Goal: Task Accomplishment & Management: Complete application form

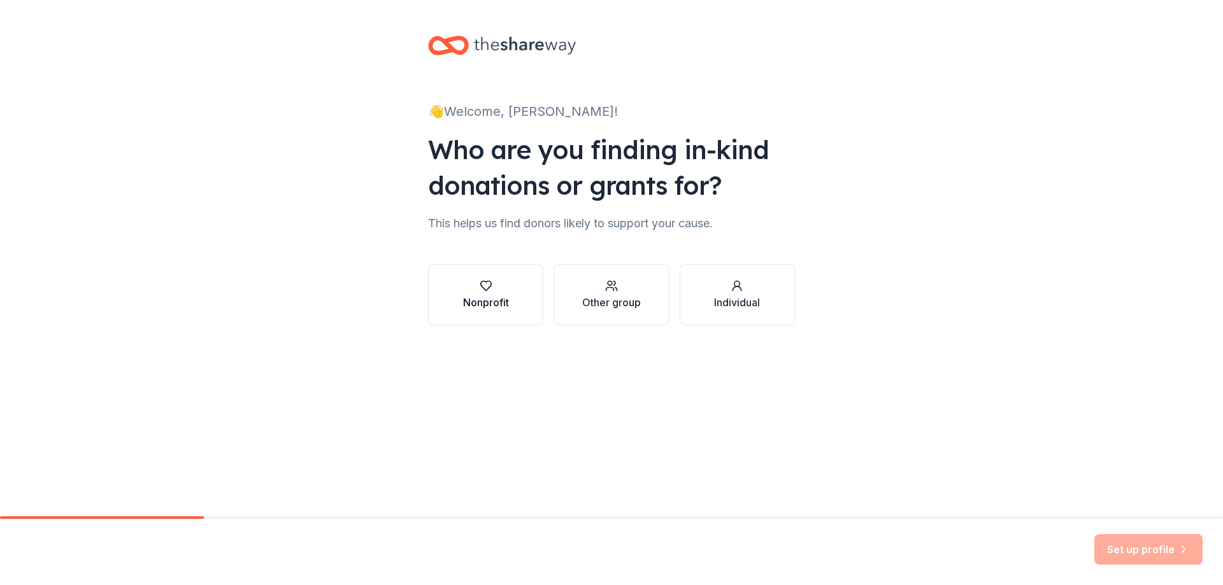
click at [485, 310] on div "Nonprofit" at bounding box center [486, 302] width 46 height 15
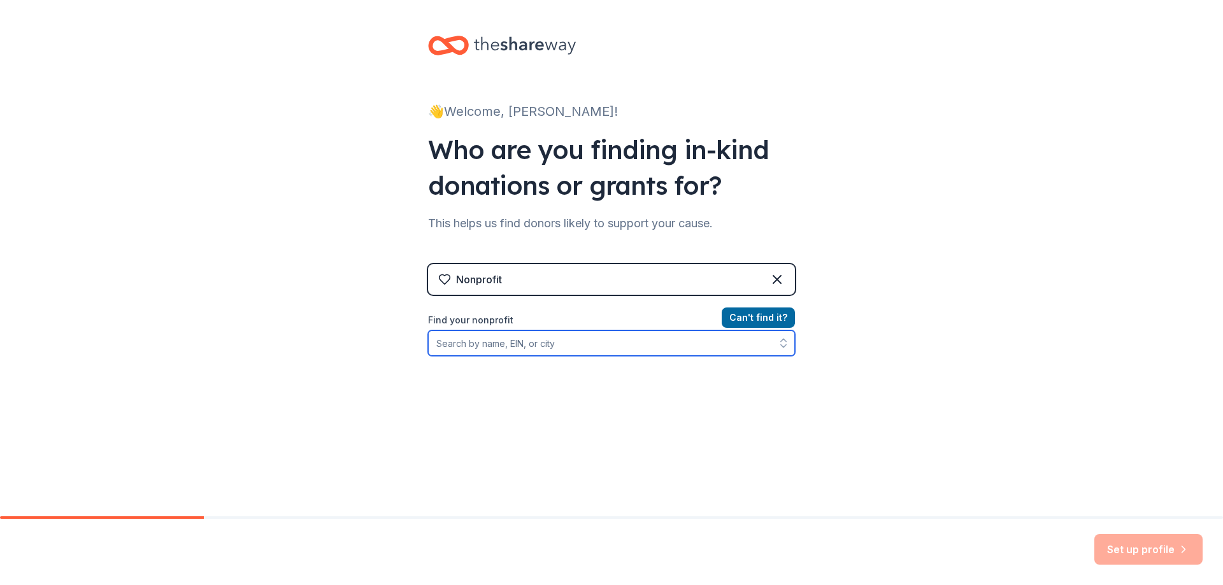
click at [476, 343] on input "Find your nonprofit" at bounding box center [611, 343] width 367 height 25
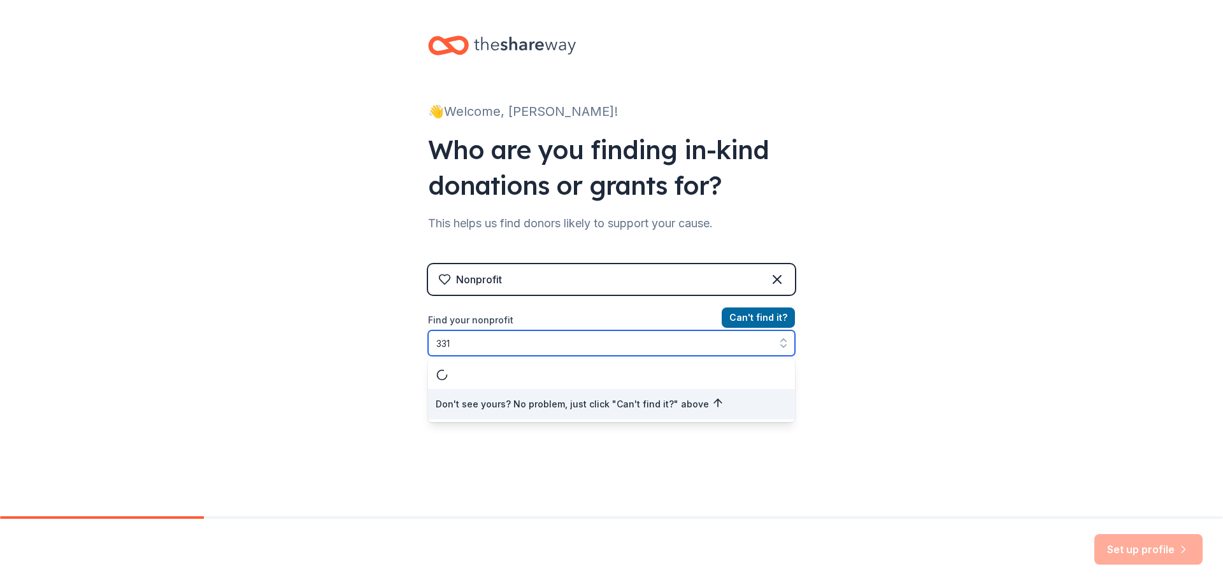
type input "33"
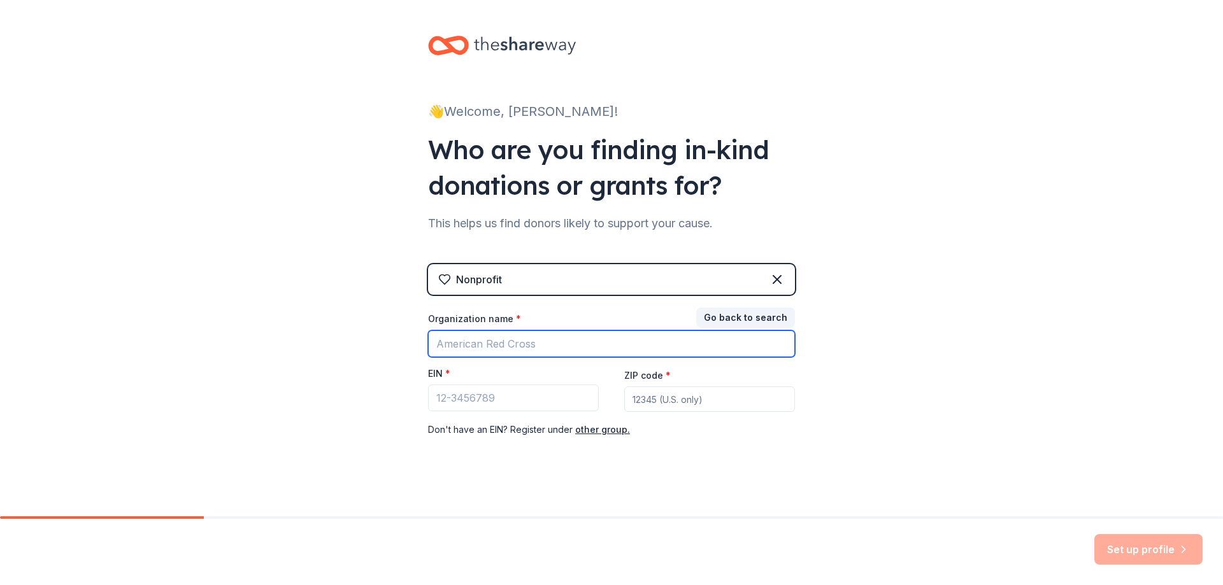
click at [504, 340] on input "Organization name *" at bounding box center [611, 344] width 367 height 27
type input "Justice For Q"
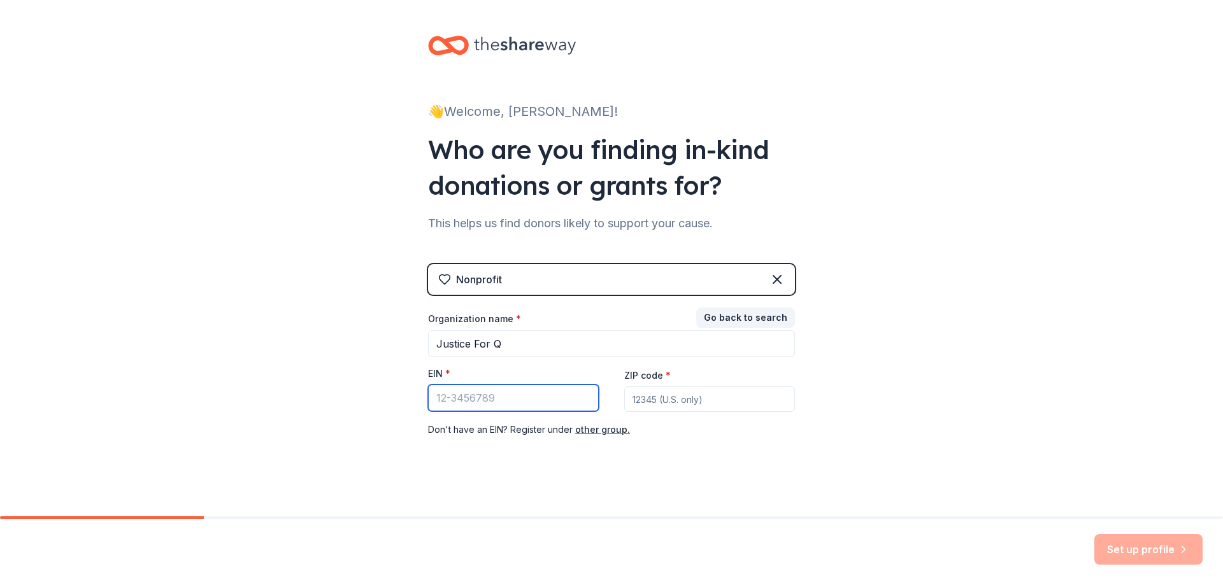
click at [496, 398] on input "EIN *" at bounding box center [513, 398] width 171 height 27
type input "[US_EMPLOYER_IDENTIFICATION_NUMBER]"
click at [659, 398] on input "ZIP code *" at bounding box center [709, 399] width 171 height 25
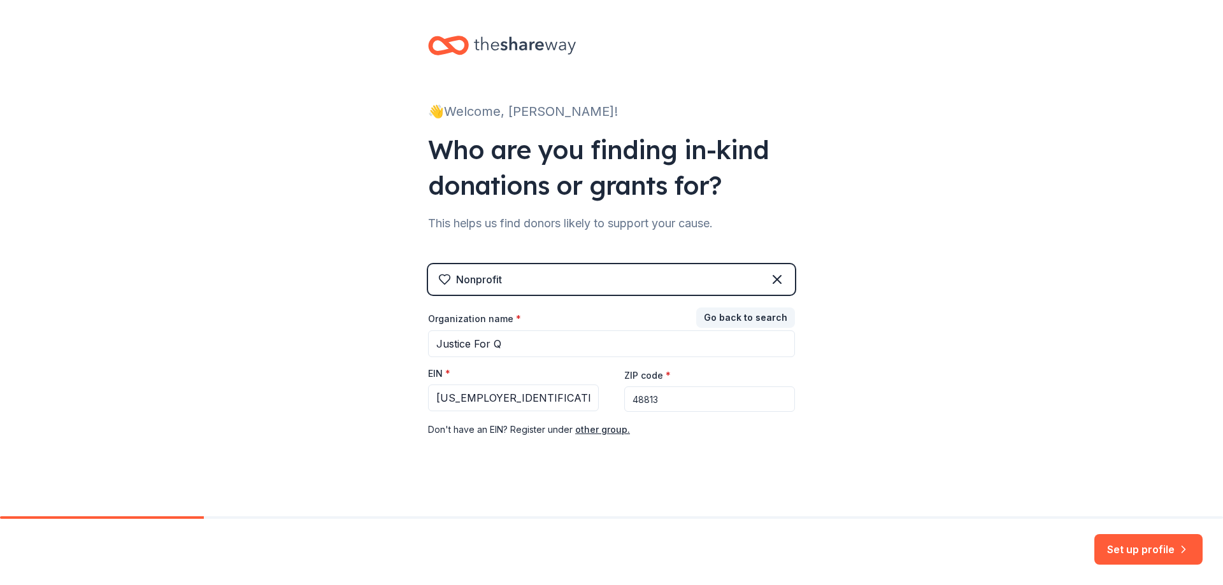
type input "48813"
click at [1092, 369] on div "👋 Welcome, [PERSON_NAME]! Who are you finding in-kind donations or grants for? …" at bounding box center [611, 262] width 1223 height 524
click at [1140, 550] on button "Set up profile" at bounding box center [1148, 549] width 108 height 31
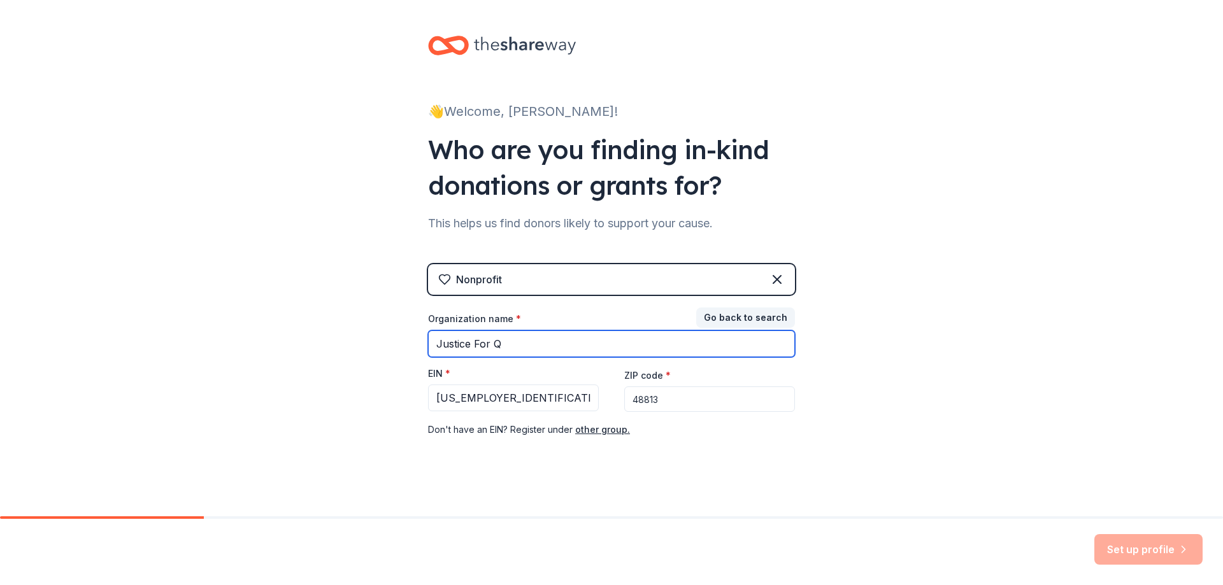
click at [761, 347] on input "Justice For Q" at bounding box center [611, 344] width 367 height 27
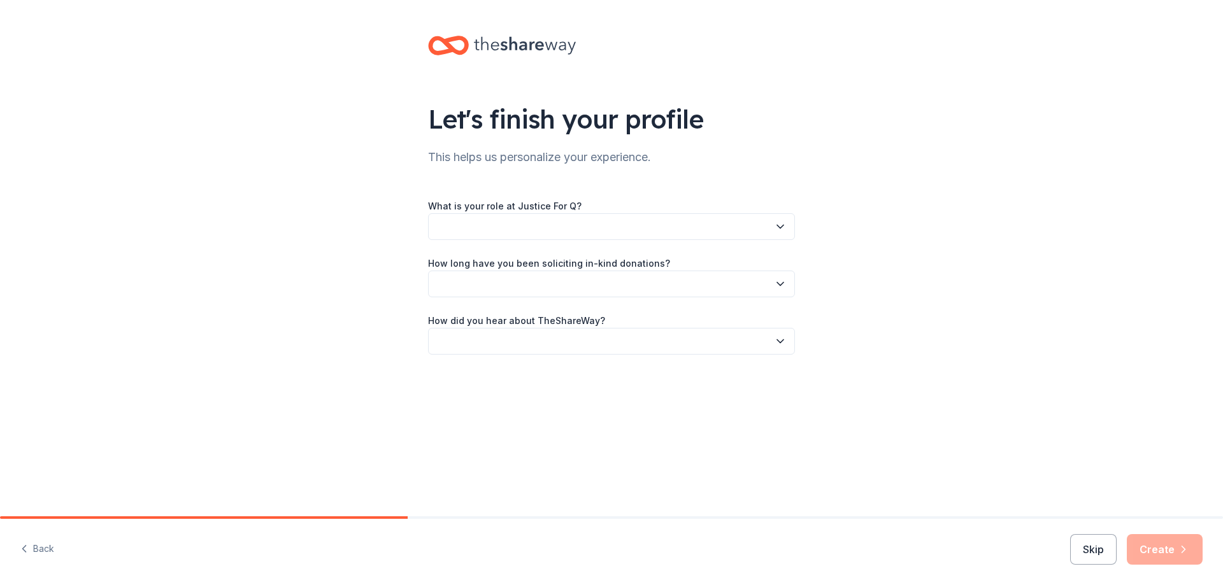
click at [598, 229] on button "button" at bounding box center [611, 226] width 367 height 27
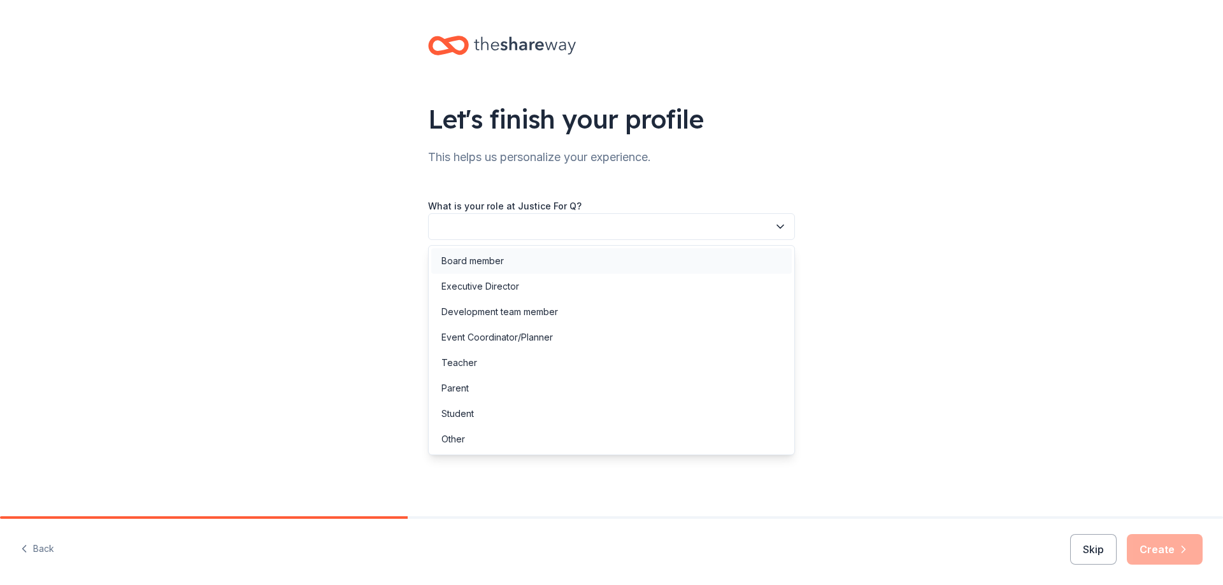
click at [521, 259] on div "Board member" at bounding box center [611, 260] width 361 height 25
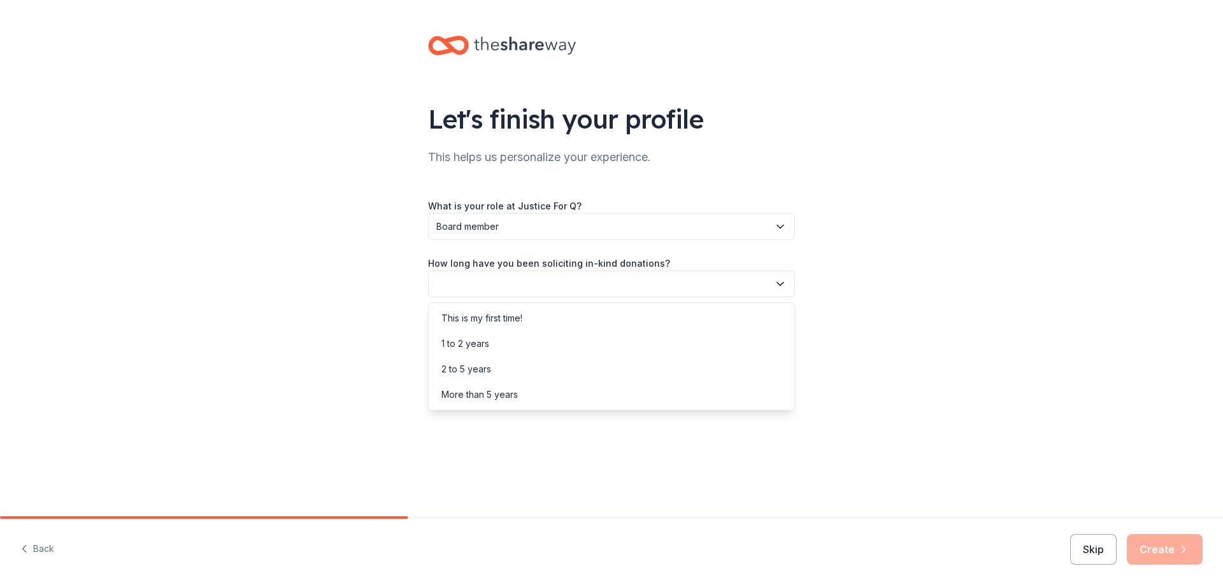
click at [529, 285] on button "button" at bounding box center [611, 284] width 367 height 27
click at [533, 315] on div "This is my first time!" at bounding box center [611, 318] width 361 height 25
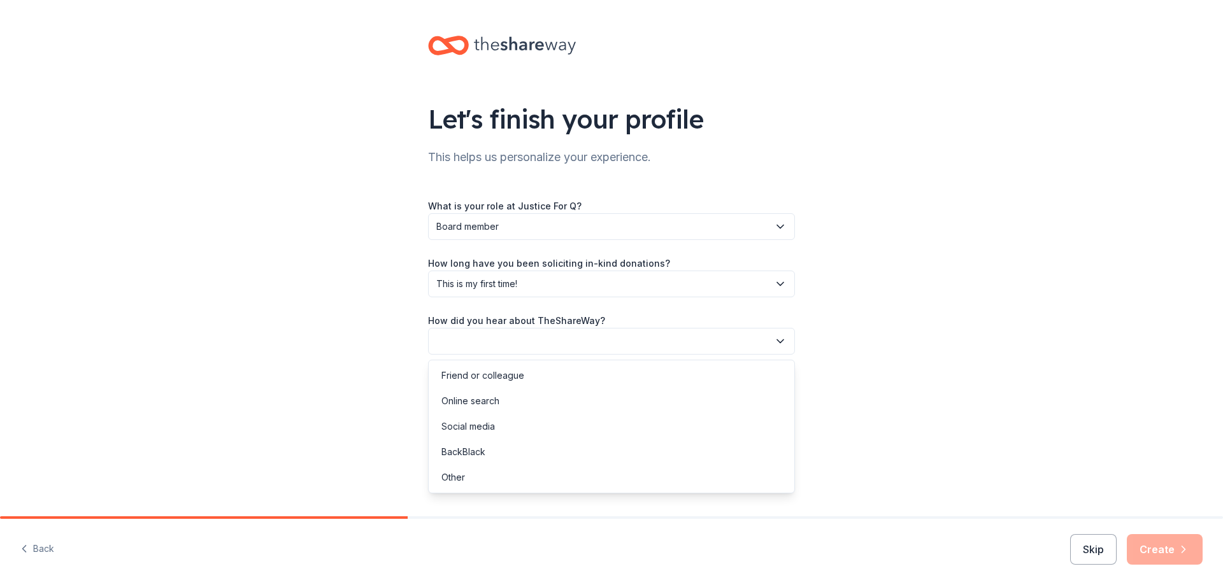
click at [540, 338] on button "button" at bounding box center [611, 341] width 367 height 27
click at [509, 401] on div "Online search" at bounding box center [611, 401] width 361 height 25
click at [1178, 557] on button "Create" at bounding box center [1165, 549] width 76 height 31
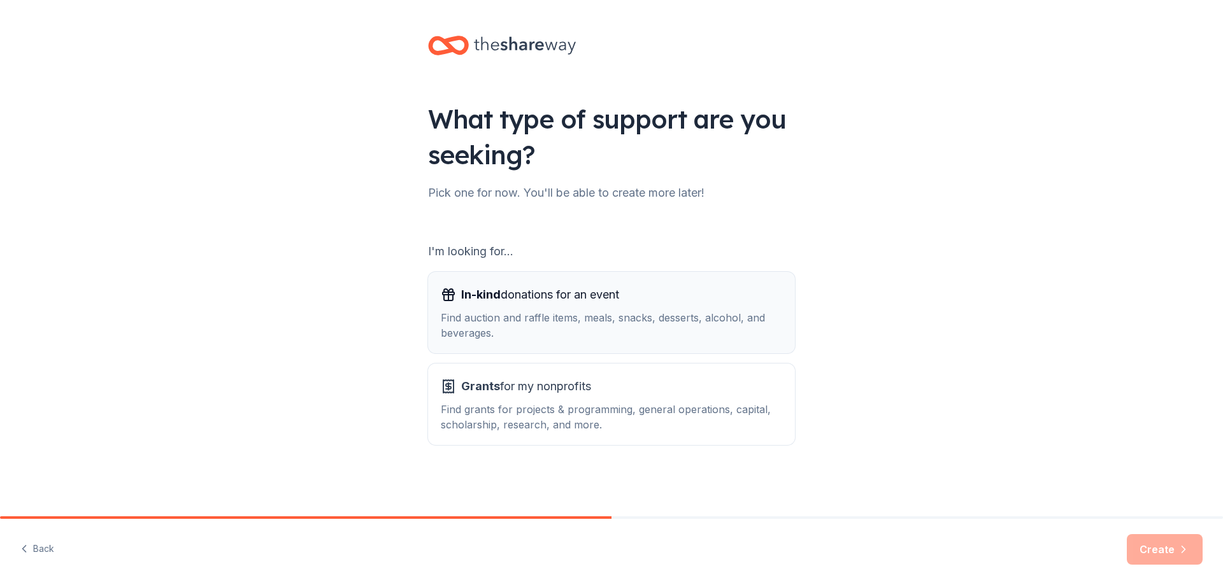
click at [761, 318] on div "Find auction and raffle items, meals, snacks, desserts, alcohol, and beverages." at bounding box center [611, 325] width 341 height 31
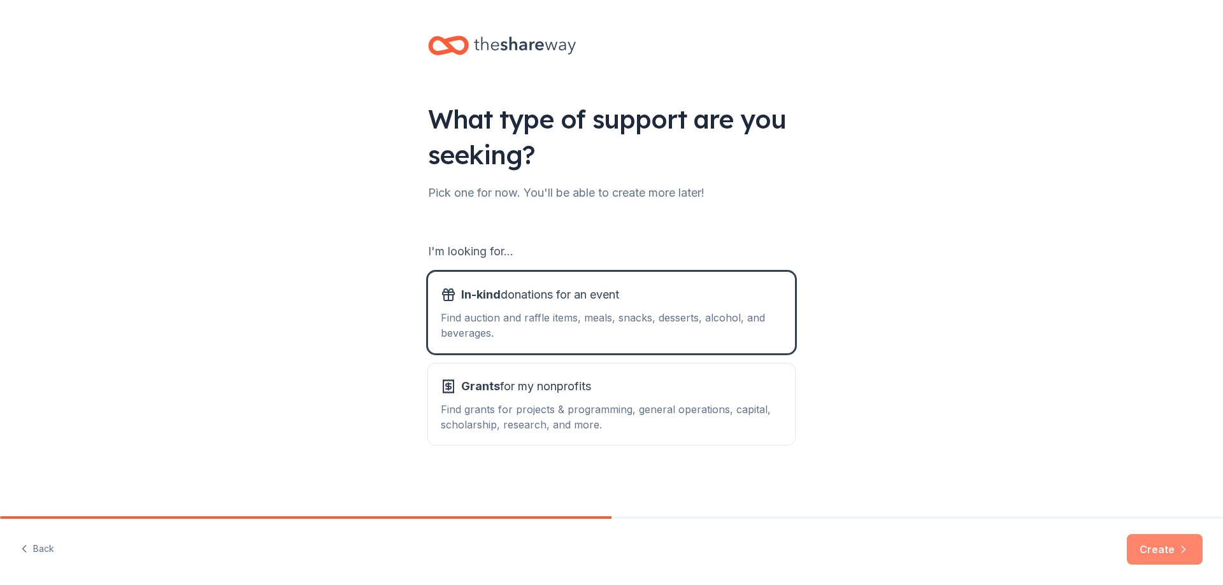
click at [1162, 549] on button "Create" at bounding box center [1165, 549] width 76 height 31
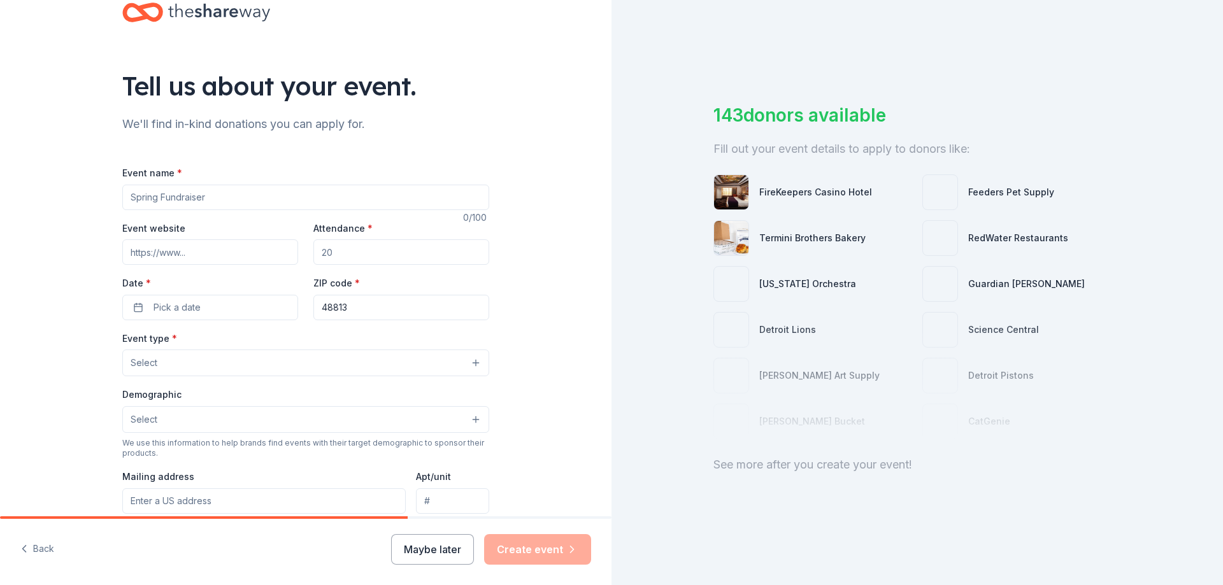
scroll to position [64, 0]
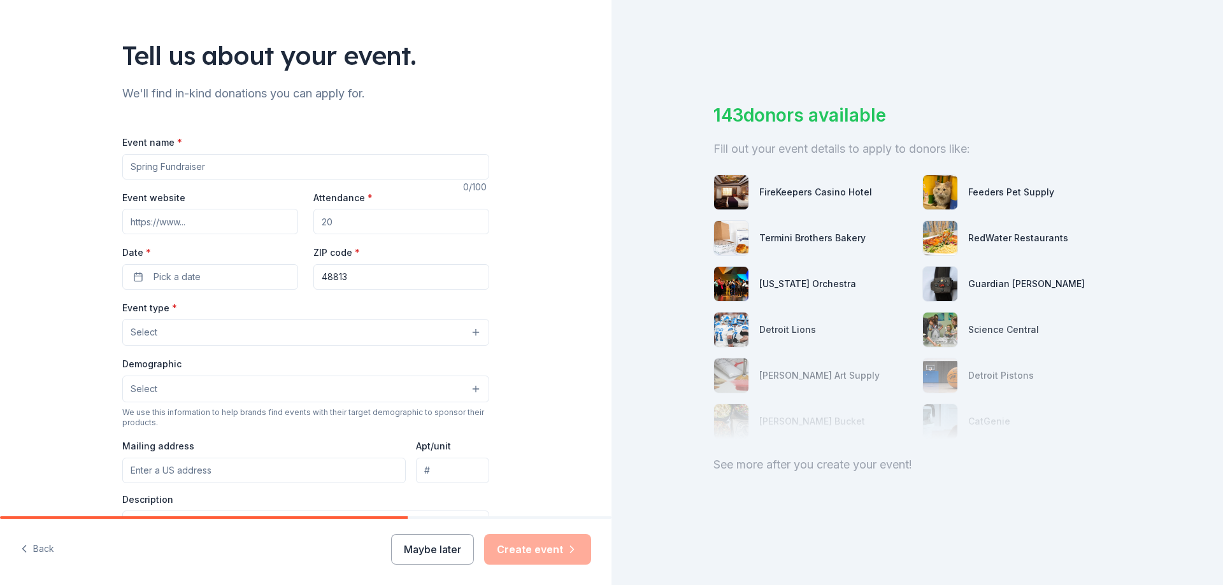
click at [274, 175] on input "Event name *" at bounding box center [305, 166] width 367 height 25
type input "C"
type input "H"
type input "Winter Holiday Fundraiser"
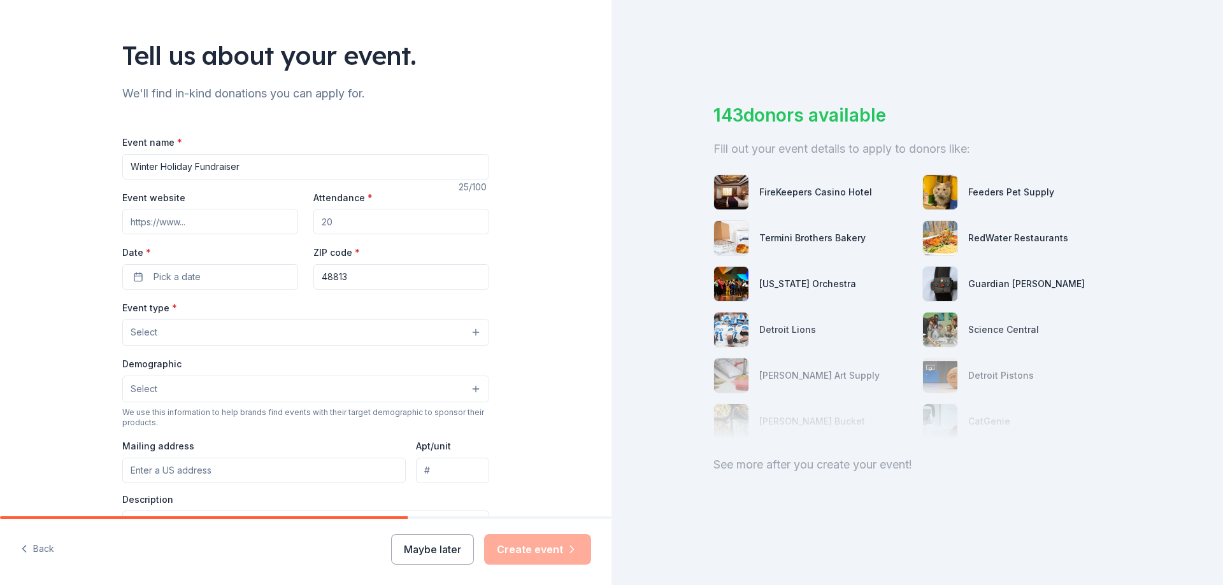
click at [245, 224] on input "Event website" at bounding box center [210, 221] width 176 height 25
paste input "https://livelikeq.my.canva.site/quentinbartlettfoundation"
type input "https://livelikeq.my.canva.site/quentinbartlettfoundation"
click at [379, 226] on input "Attendance *" at bounding box center [401, 221] width 176 height 25
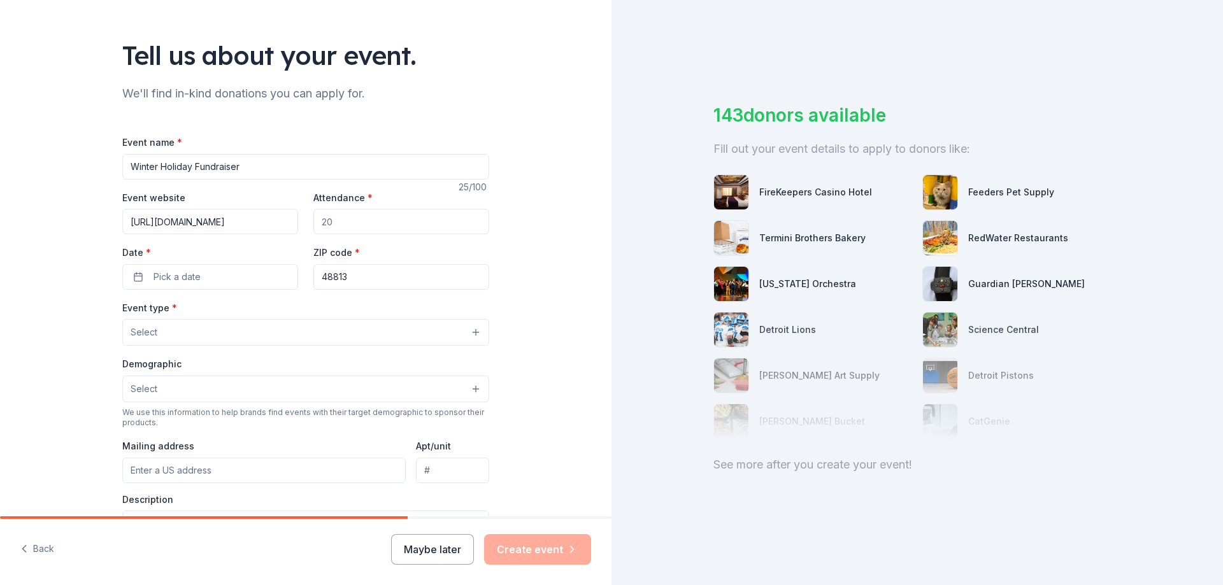
scroll to position [0, 0]
type input "200"
click at [260, 286] on button "Pick a date" at bounding box center [210, 276] width 176 height 25
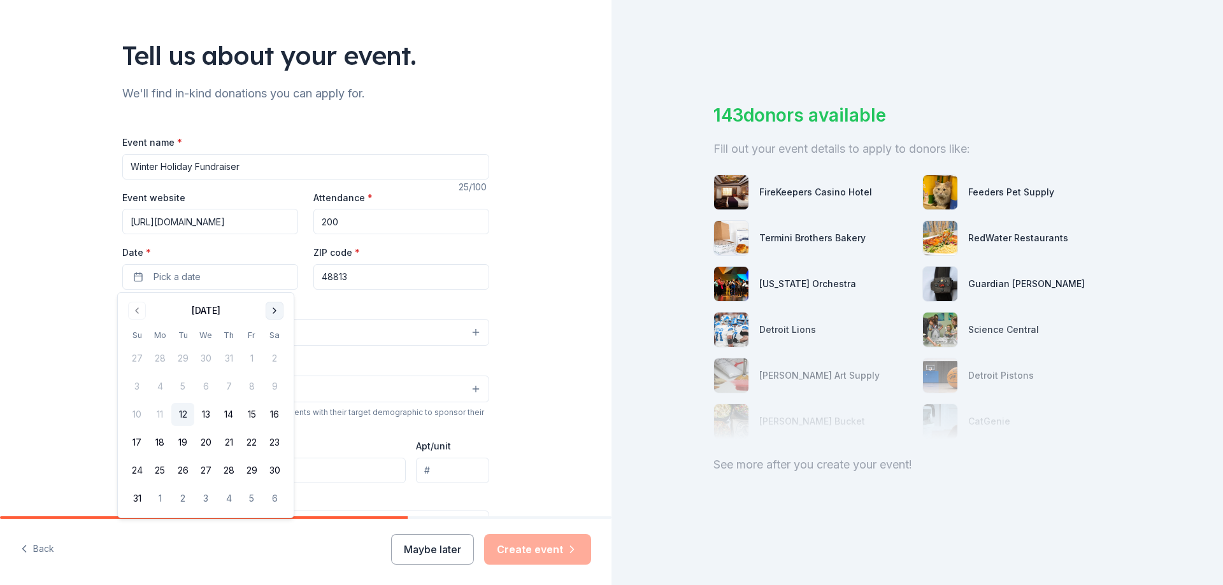
click at [271, 313] on button "Go to next month" at bounding box center [275, 311] width 18 height 18
click at [243, 441] on button "21" at bounding box center [251, 442] width 23 height 23
click at [249, 440] on button "21" at bounding box center [251, 442] width 23 height 23
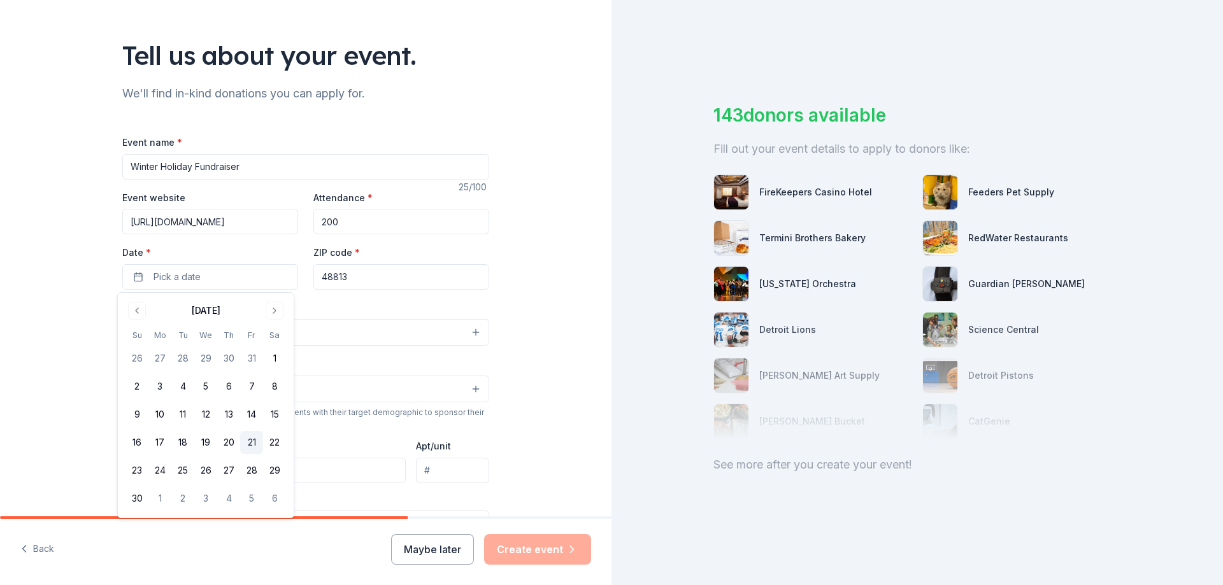
click at [255, 443] on button "21" at bounding box center [251, 442] width 23 height 23
click at [168, 443] on button "17" at bounding box center [159, 442] width 23 height 23
click at [278, 278] on span "button" at bounding box center [284, 276] width 15 height 15
click at [161, 445] on button "17" at bounding box center [159, 442] width 23 height 23
click at [591, 466] on div "Tell us about your event. We'll find in-kind donations you can apply for. Event…" at bounding box center [306, 360] width 612 height 848
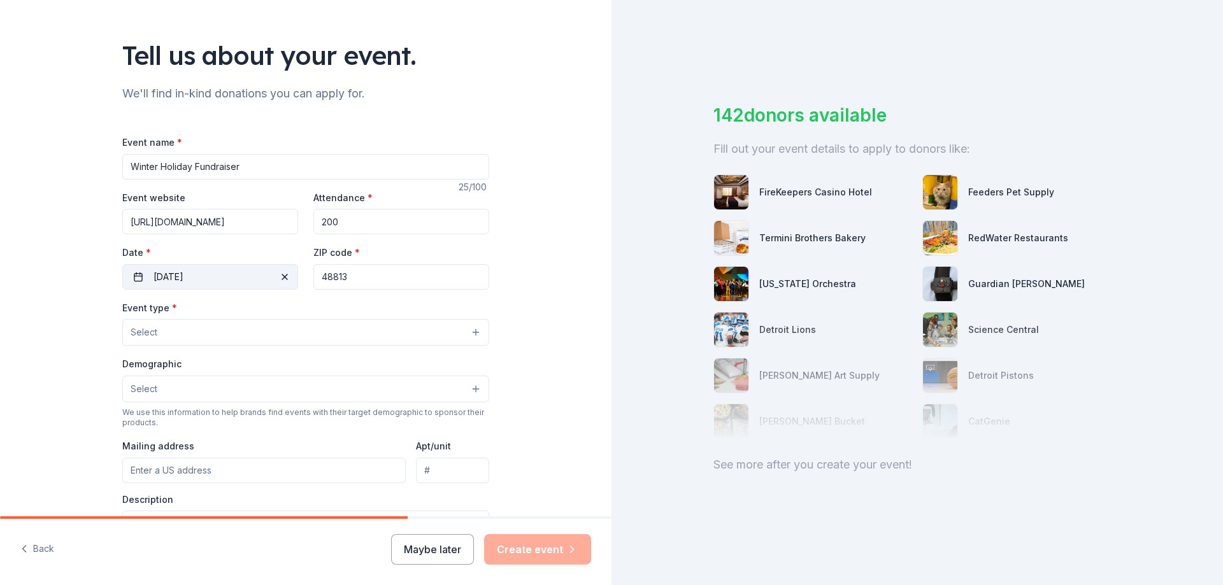
click at [297, 320] on button "Select" at bounding box center [305, 332] width 367 height 27
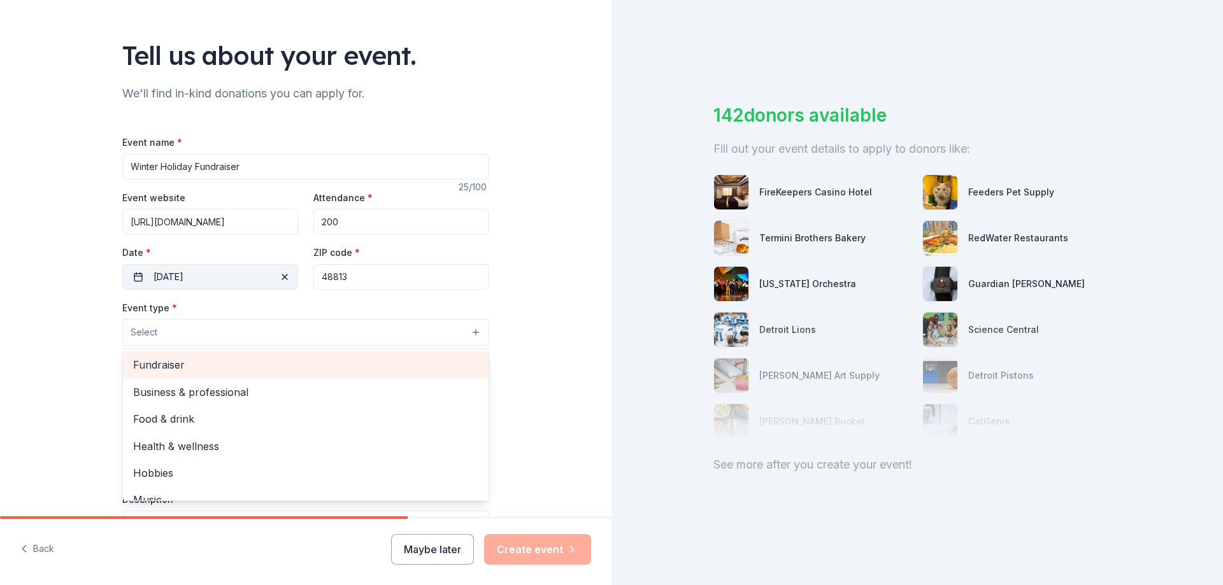
click at [263, 369] on span "Fundraiser" at bounding box center [305, 365] width 345 height 17
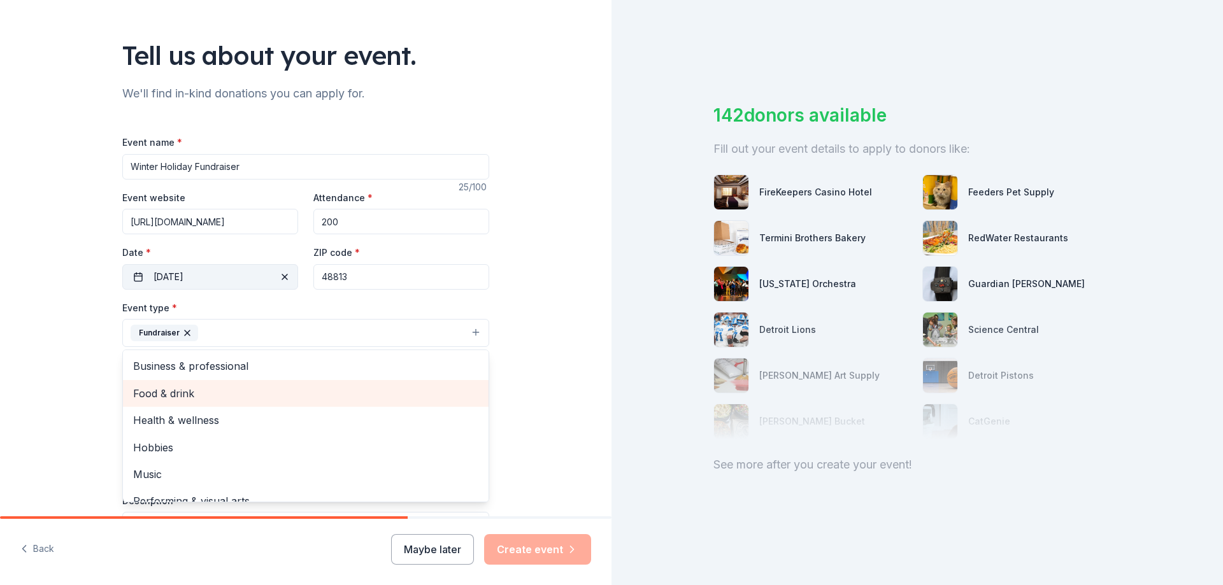
click at [165, 396] on span "Food & drink" at bounding box center [305, 393] width 345 height 17
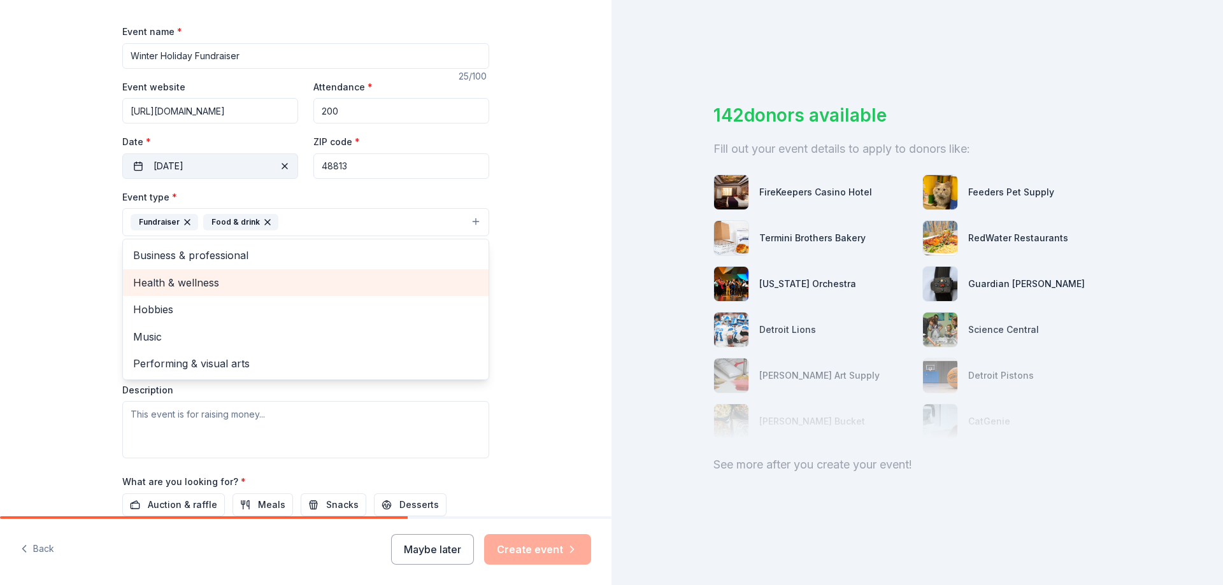
scroll to position [191, 0]
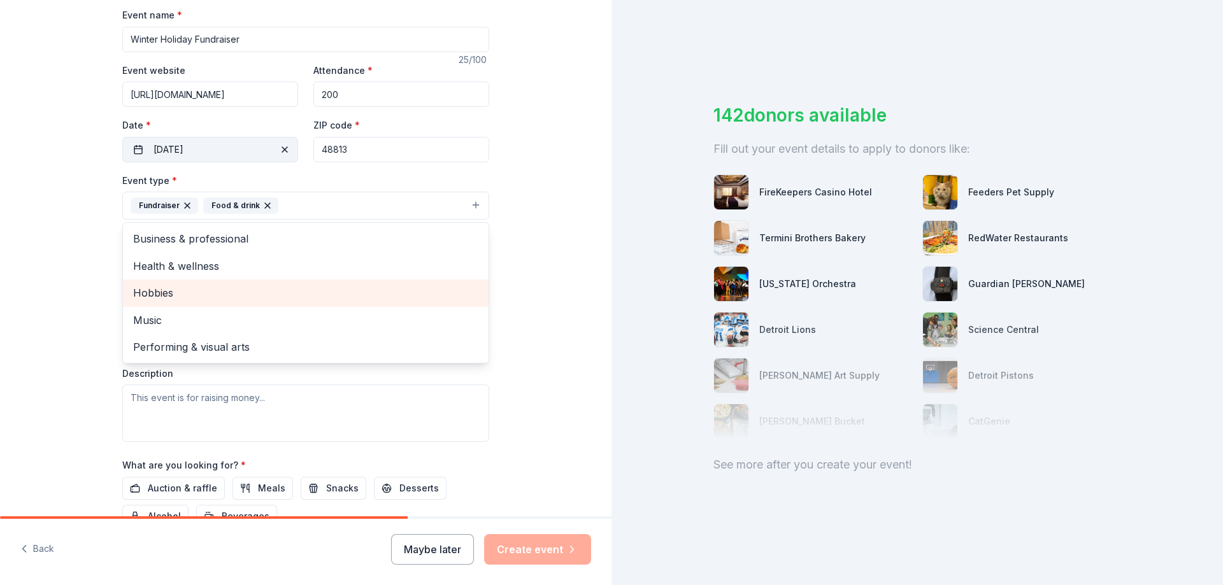
click at [432, 295] on span "Hobbies" at bounding box center [305, 293] width 345 height 17
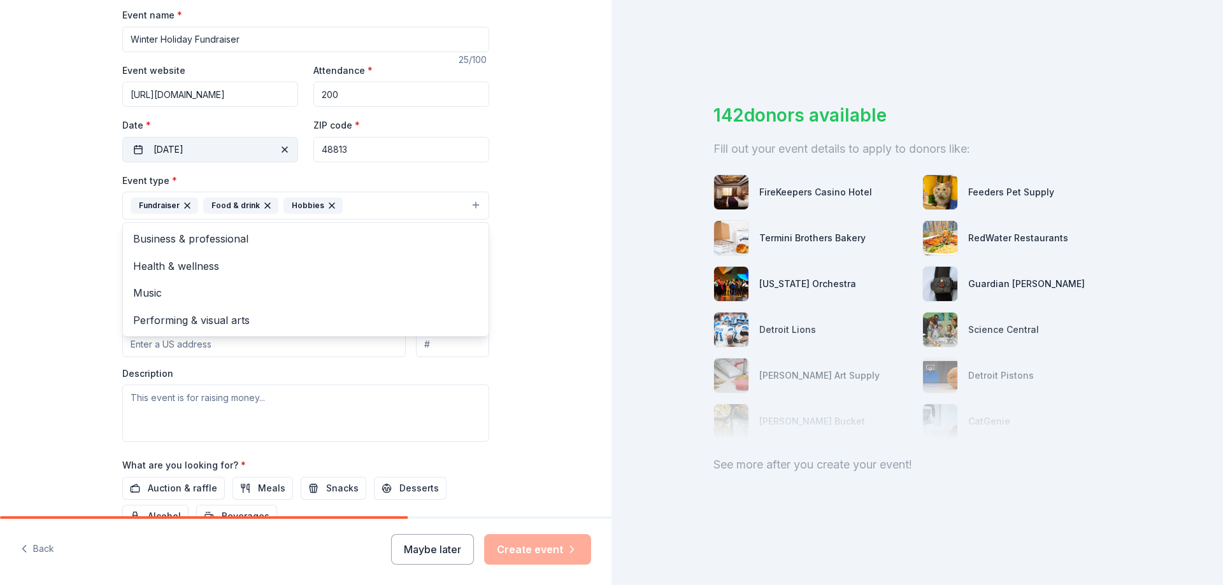
click at [552, 247] on div "Tell us about your event. We'll find in-kind donations you can apply for. Event…" at bounding box center [306, 233] width 612 height 849
click at [410, 265] on button "Select" at bounding box center [305, 263] width 367 height 27
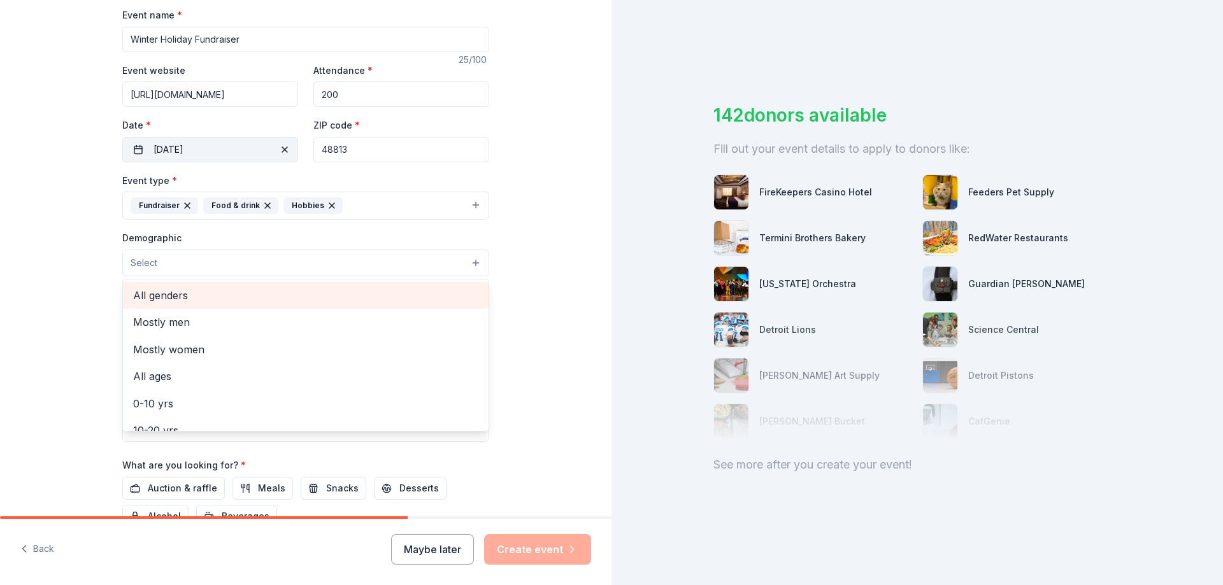
click at [389, 287] on span "All genders" at bounding box center [305, 295] width 345 height 17
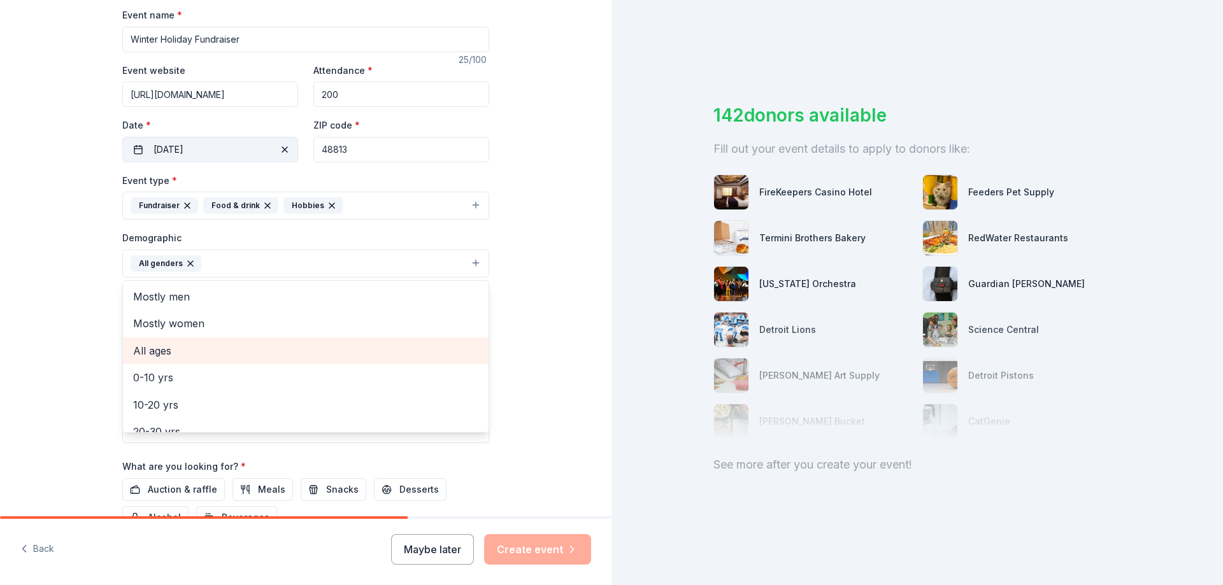
click at [343, 357] on span "All ages" at bounding box center [305, 351] width 345 height 17
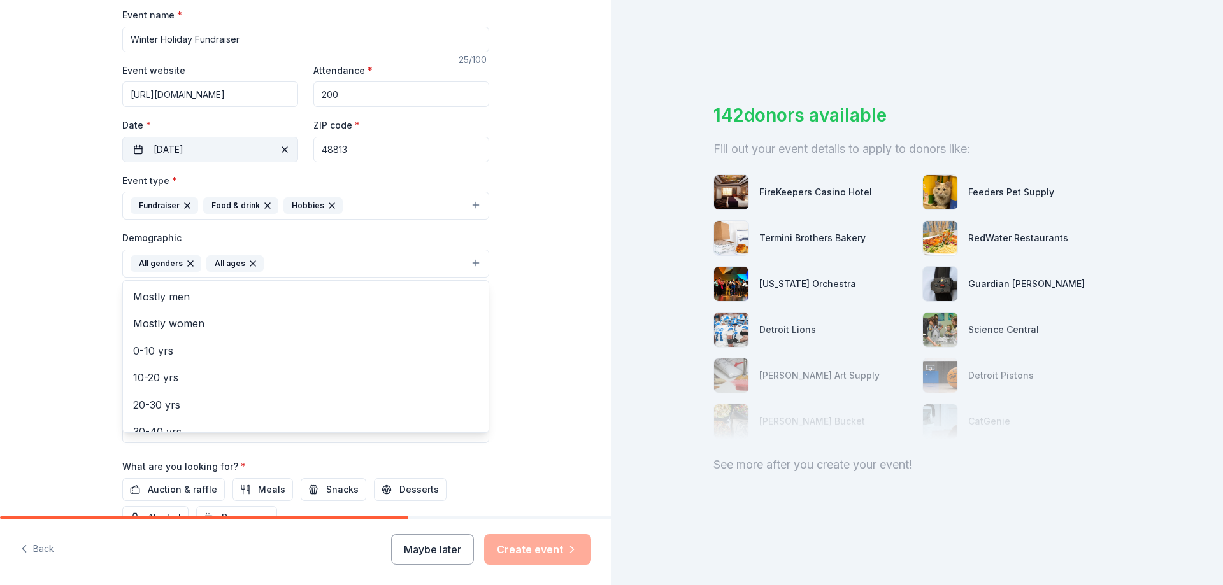
click at [554, 296] on div "Tell us about your event. We'll find in-kind donations you can apply for. Event…" at bounding box center [306, 234] width 612 height 850
click at [350, 348] on input "Mailing address" at bounding box center [263, 345] width 283 height 25
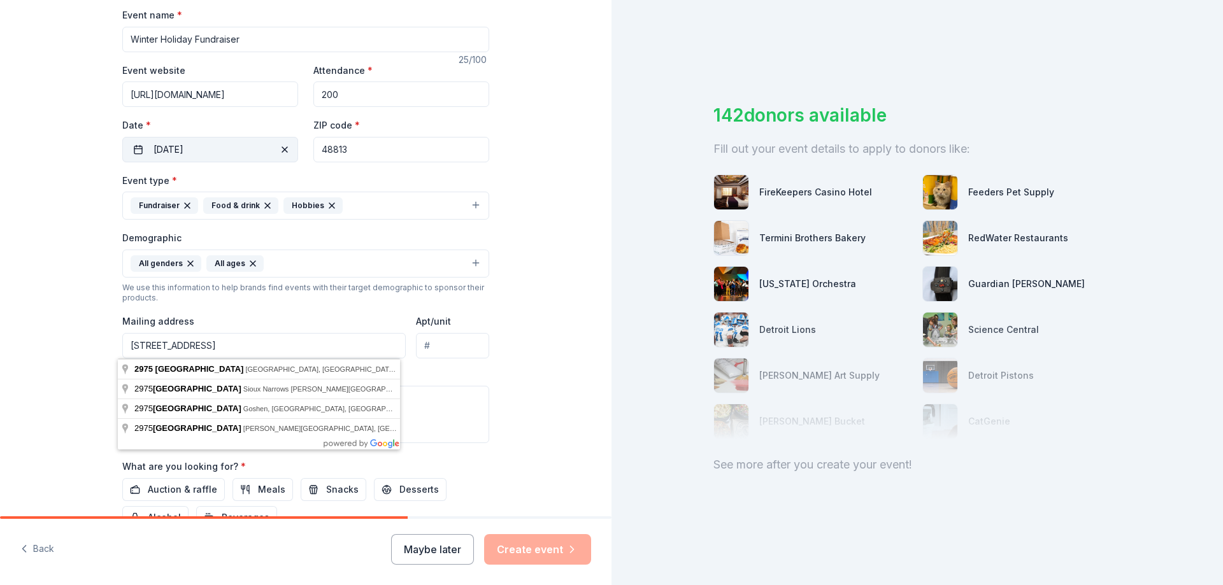
type input "2975 Narrow Lake rd"
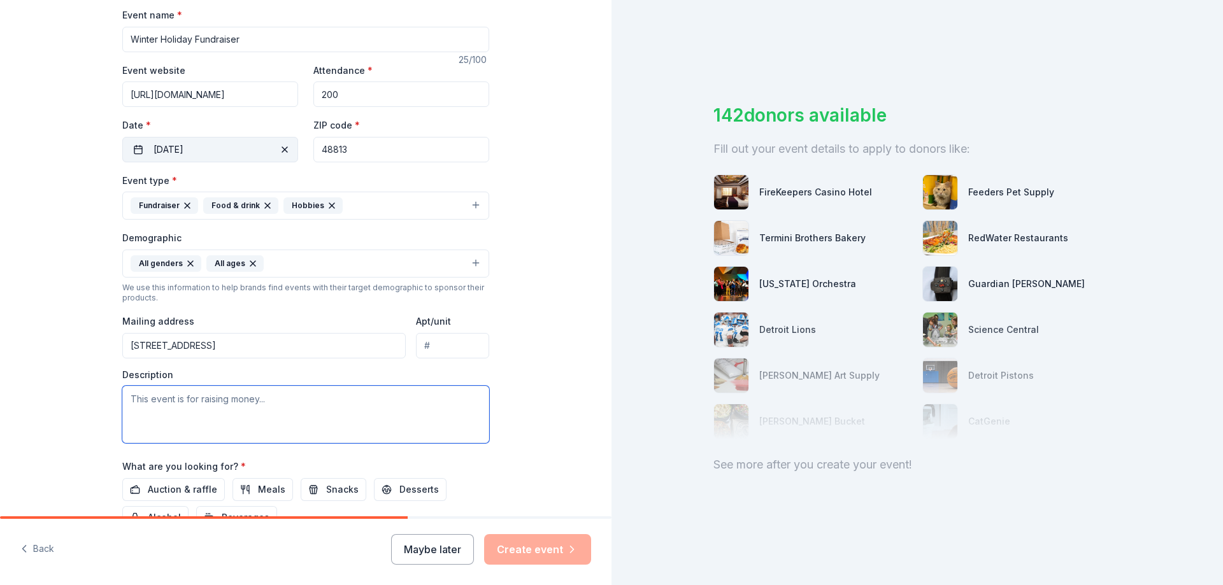
click at [359, 396] on textarea at bounding box center [305, 414] width 367 height 57
paste textarea "In 2020 our family shattered when we had my brother at the age of 27 taken from…"
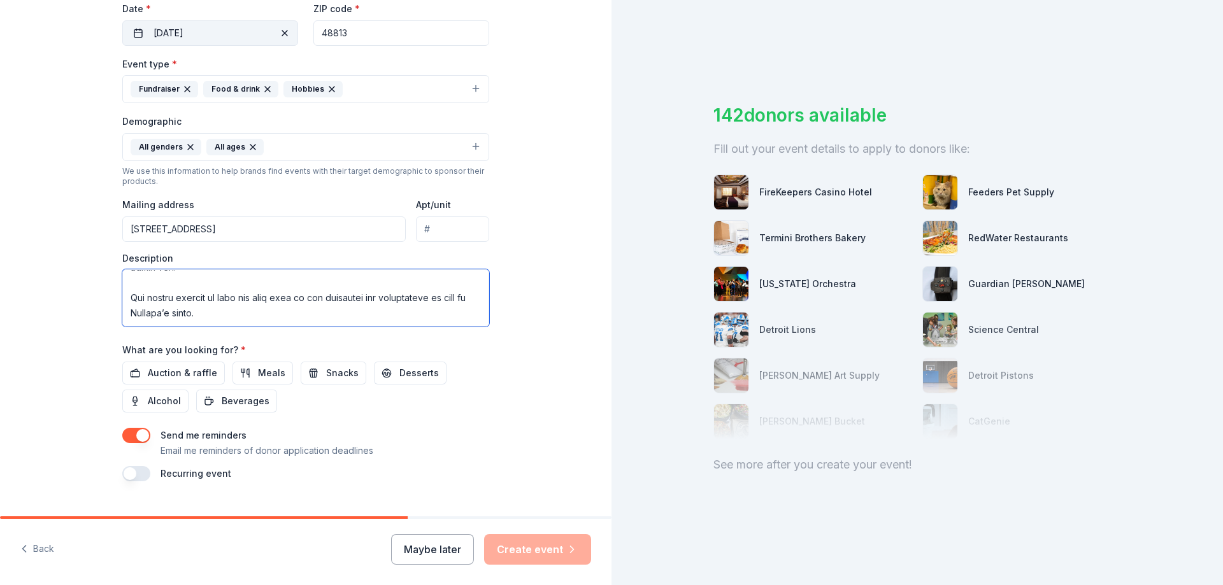
scroll to position [319, 0]
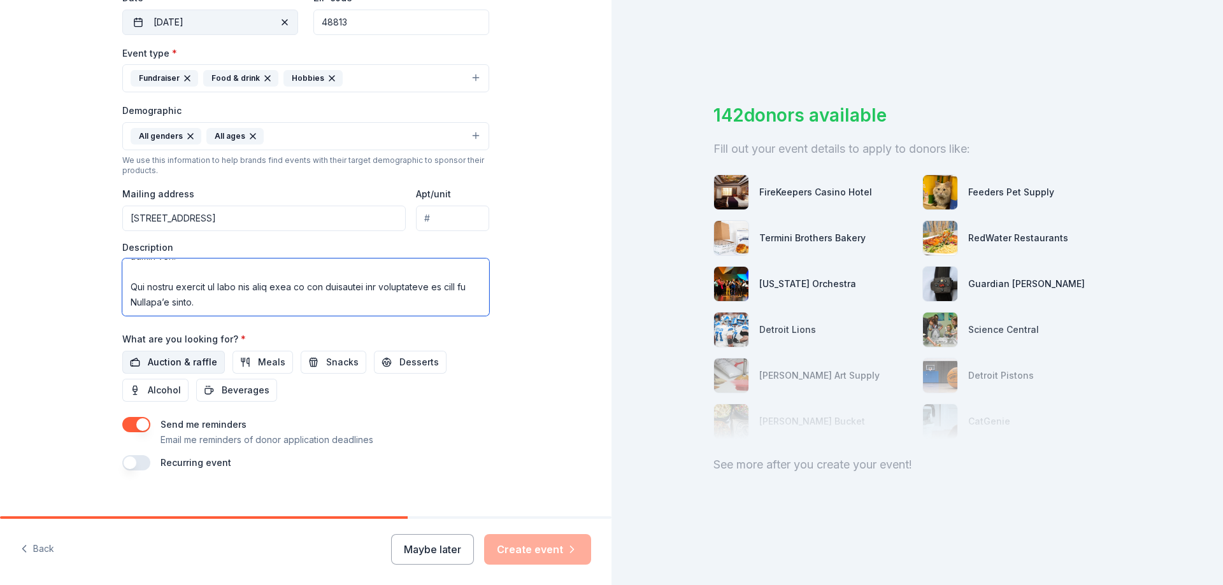
type textarea "In 2020 our family shattered when we had my brother at the age of 27 taken from…"
click at [164, 359] on span "Auction & raffle" at bounding box center [182, 362] width 69 height 15
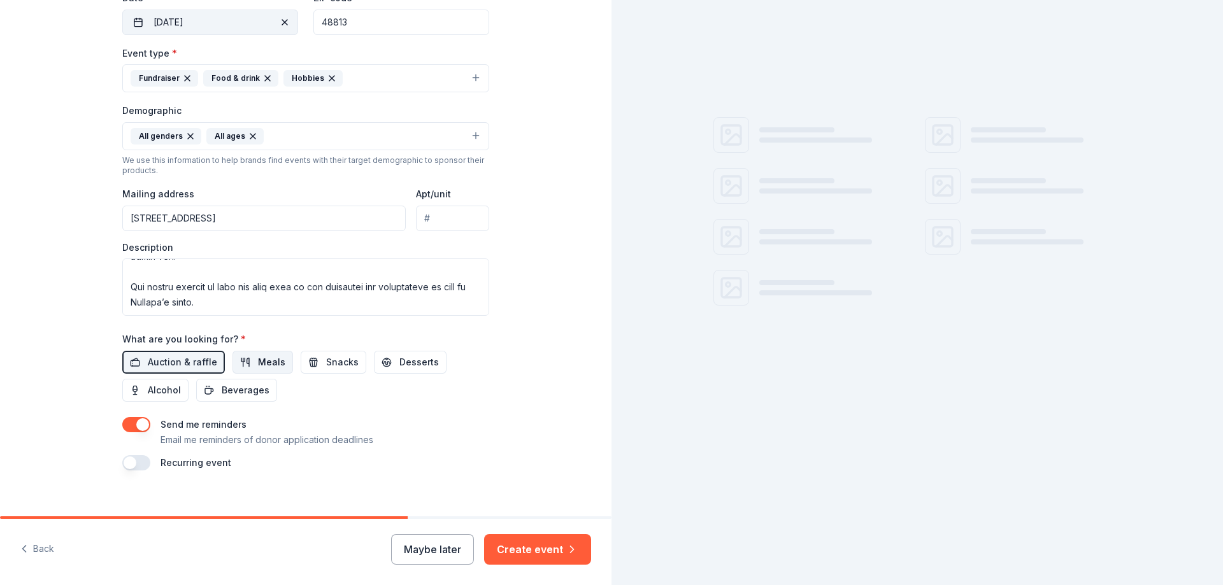
click at [233, 362] on button "Meals" at bounding box center [263, 362] width 61 height 23
click at [399, 363] on span "Desserts" at bounding box center [418, 362] width 39 height 15
click at [333, 362] on span "Snacks" at bounding box center [342, 362] width 32 height 15
click at [239, 390] on span "Beverages" at bounding box center [246, 390] width 48 height 15
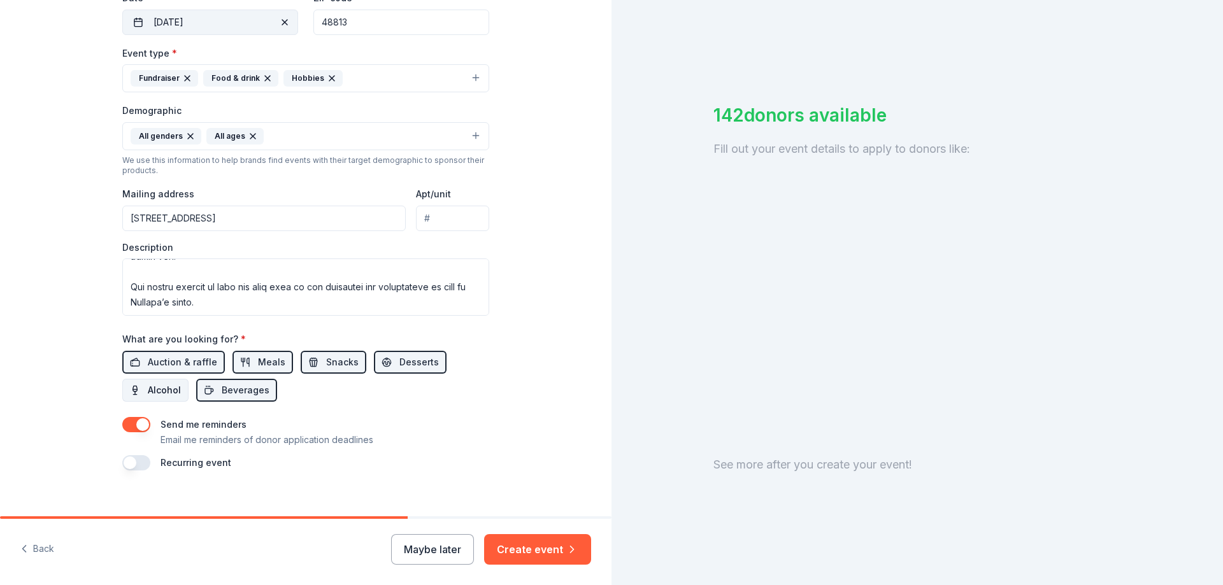
click at [163, 392] on span "Alcohol" at bounding box center [164, 390] width 33 height 15
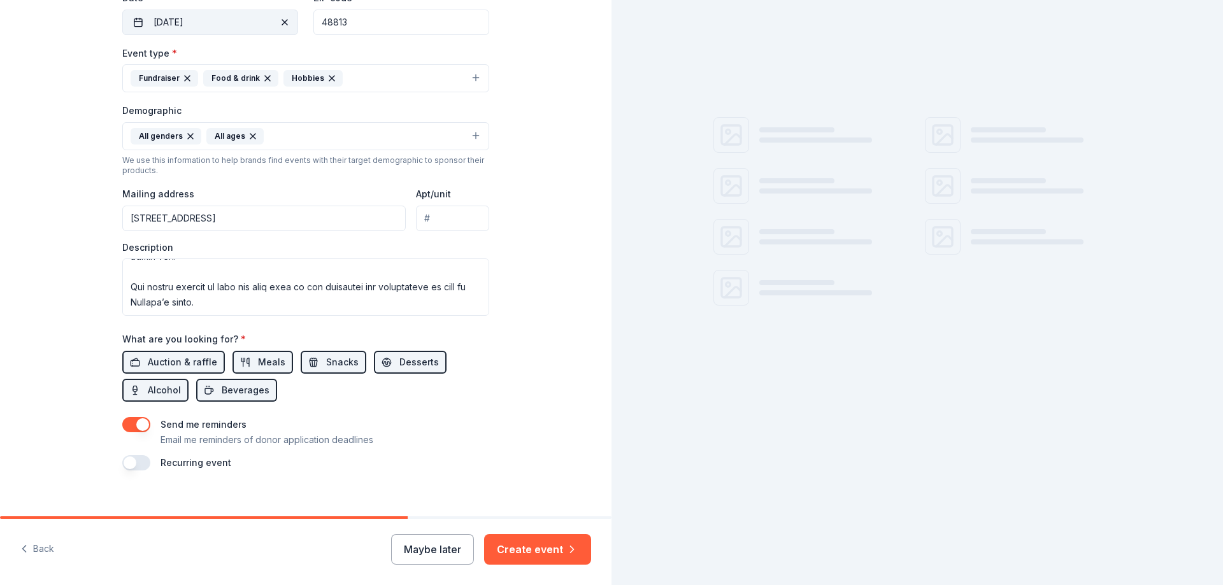
scroll to position [334, 0]
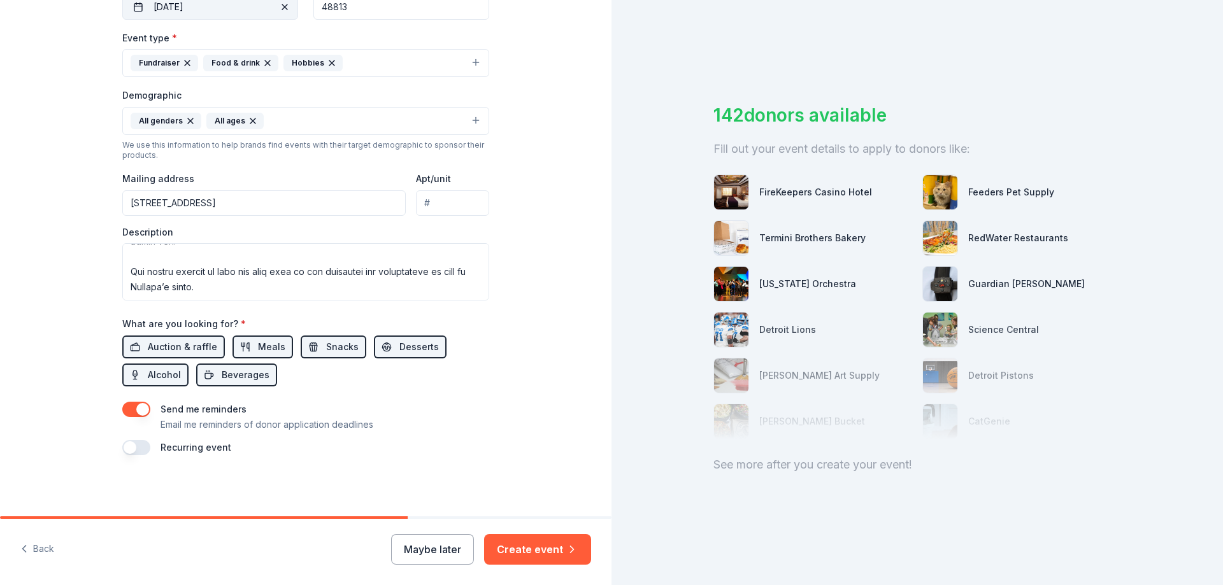
click at [141, 444] on button "button" at bounding box center [136, 447] width 28 height 15
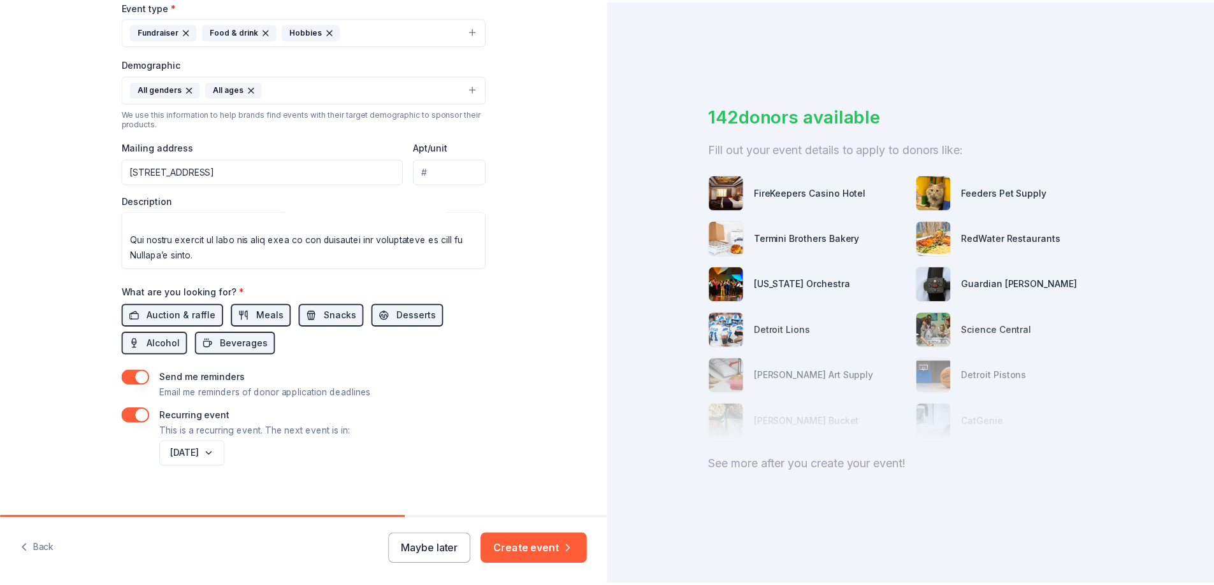
scroll to position [380, 0]
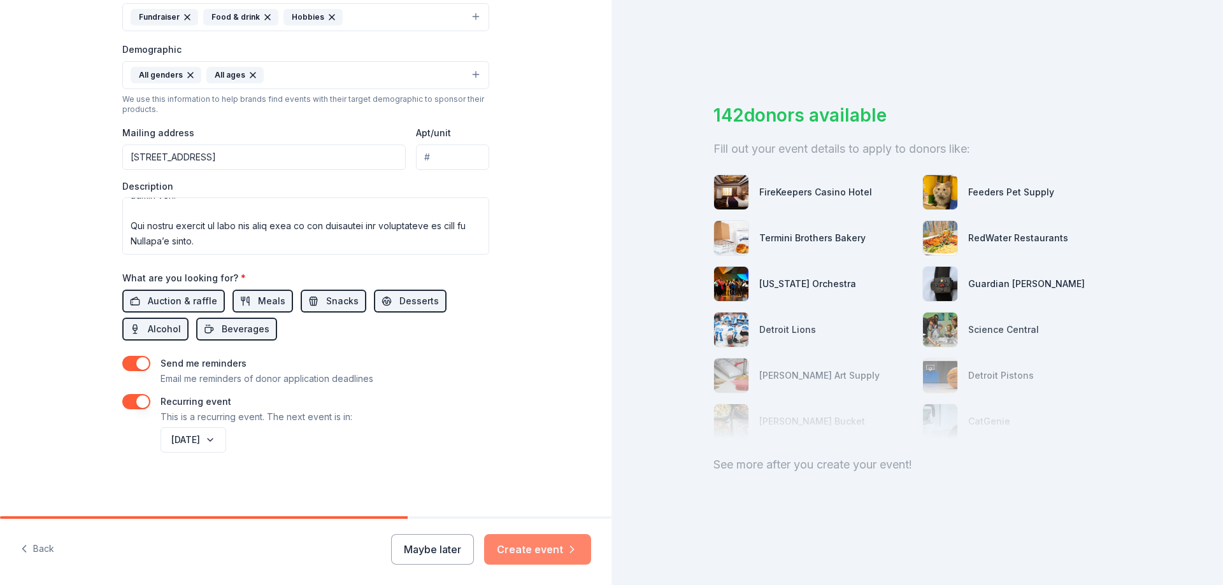
click at [561, 543] on button "Create event" at bounding box center [537, 549] width 107 height 31
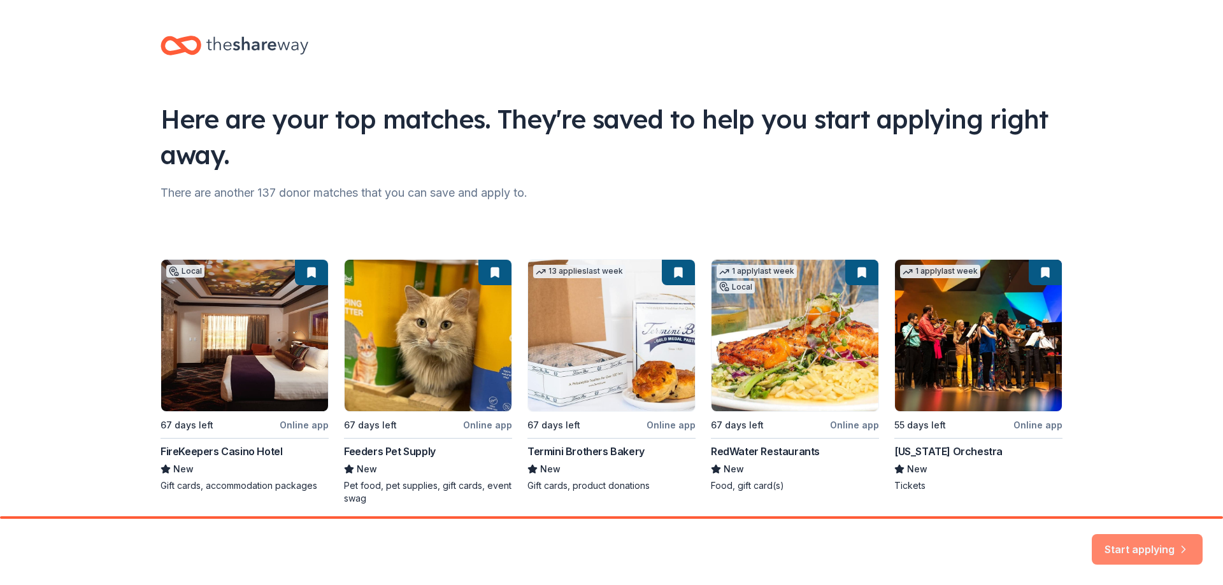
click at [1171, 538] on button "Start applying" at bounding box center [1147, 542] width 111 height 31
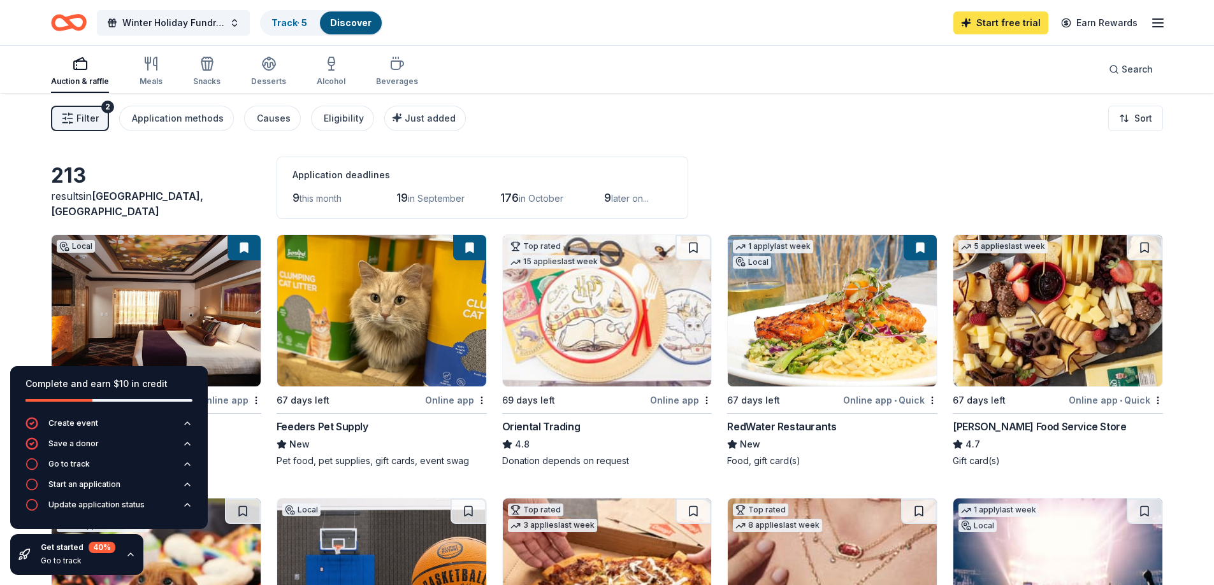
click at [1035, 27] on link "Start free trial" at bounding box center [1000, 22] width 95 height 23
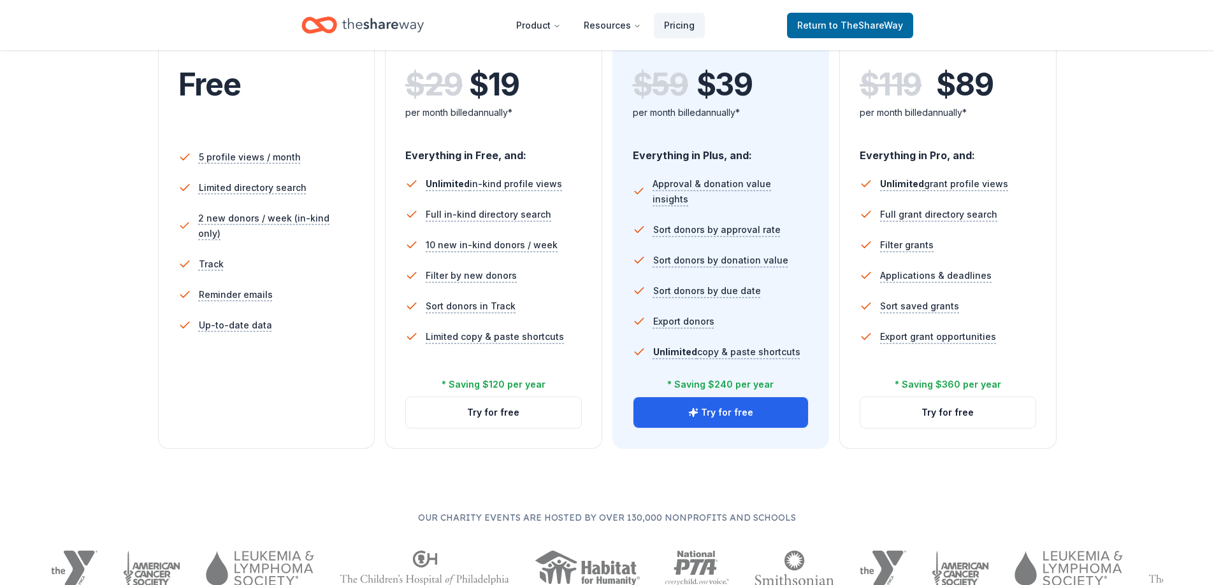
scroll to position [319, 0]
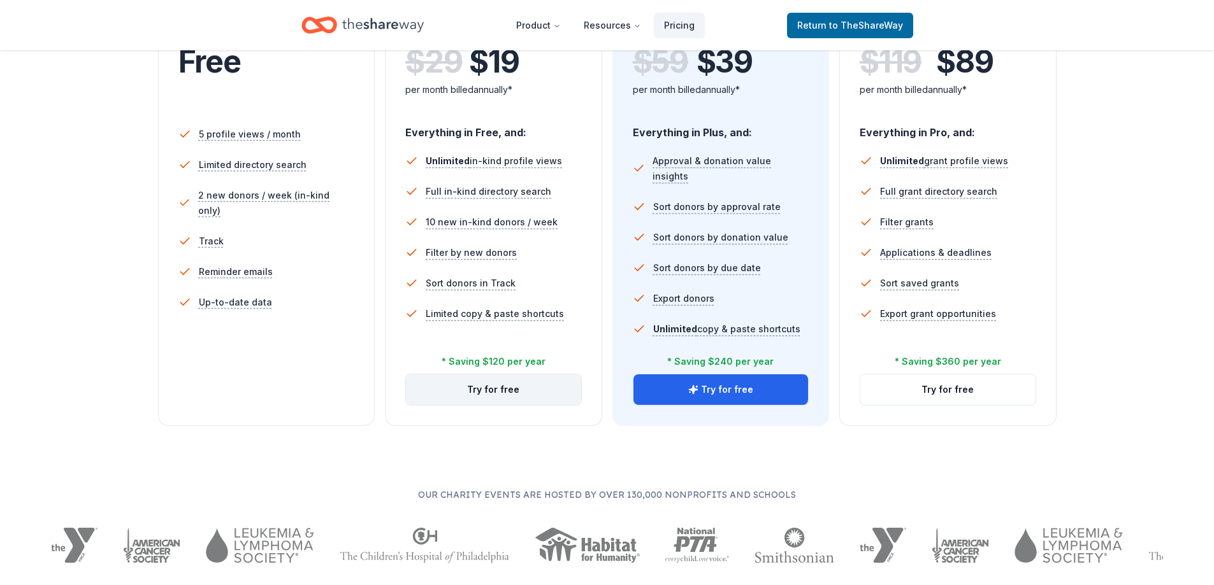
click at [495, 397] on button "Try for free" at bounding box center [493, 390] width 175 height 31
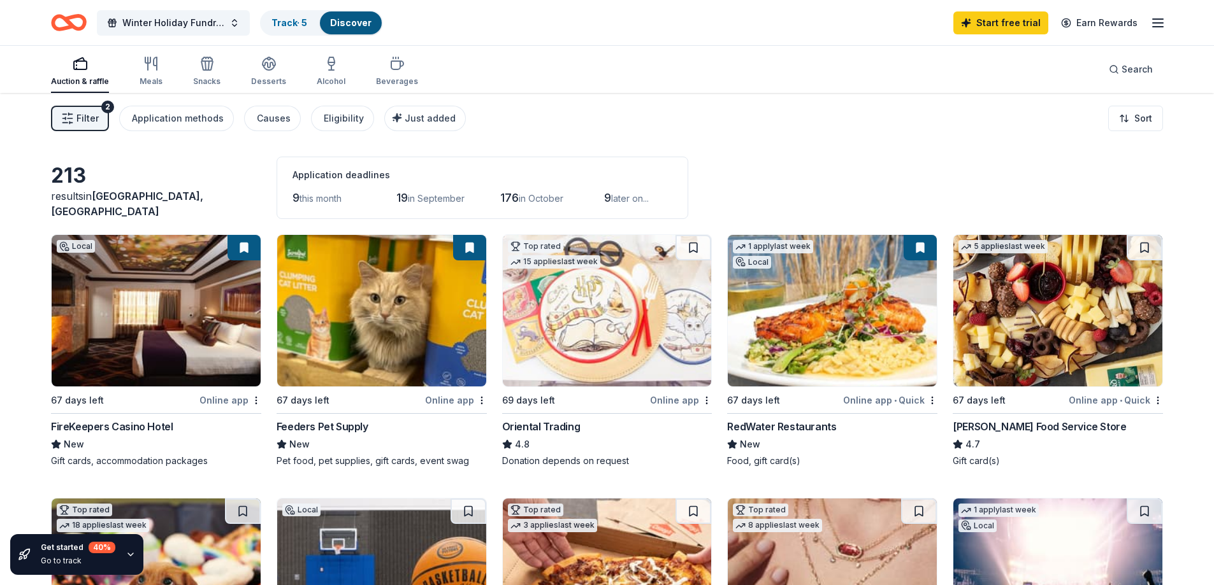
click at [94, 115] on span "Filter" at bounding box center [87, 118] width 22 height 15
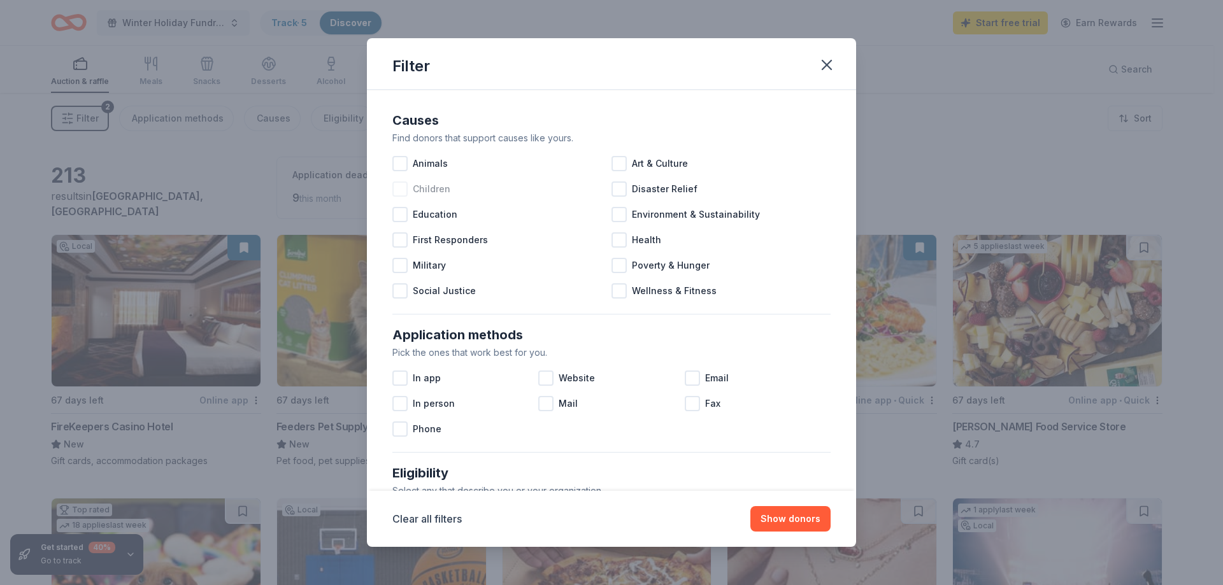
click at [403, 192] on div at bounding box center [399, 189] width 15 height 15
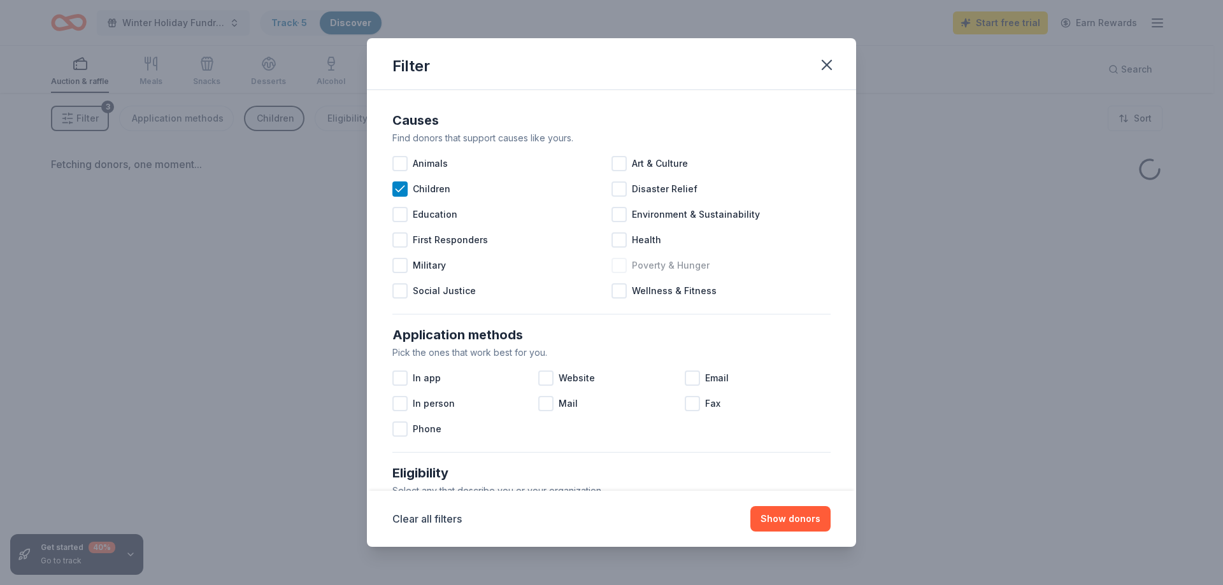
click at [620, 267] on div at bounding box center [619, 265] width 15 height 15
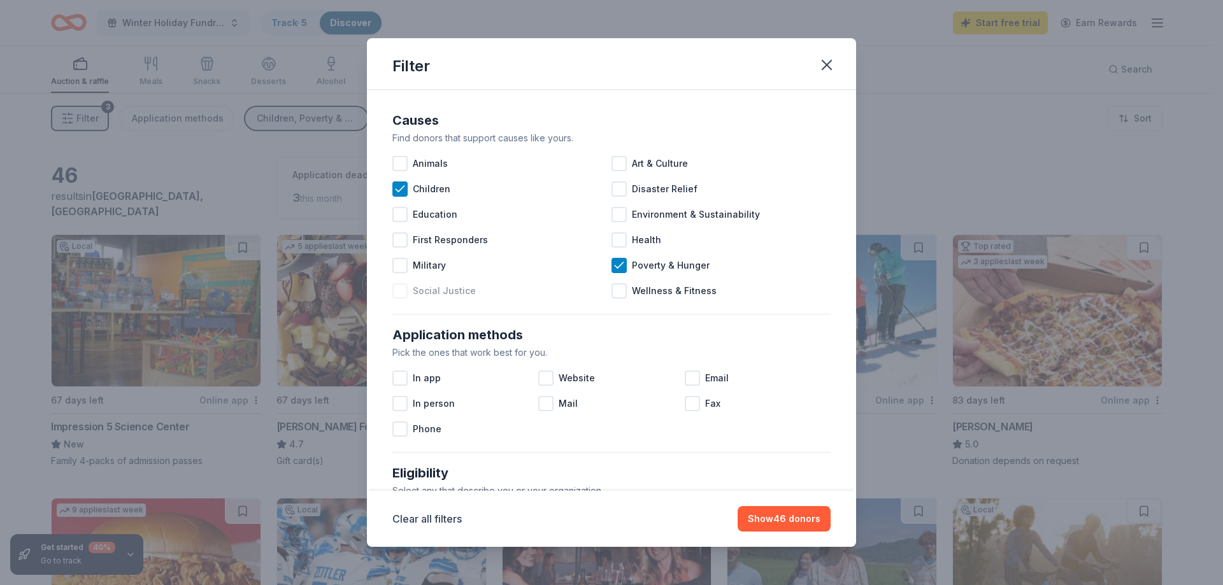
click at [460, 289] on span "Social Justice" at bounding box center [444, 290] width 63 height 15
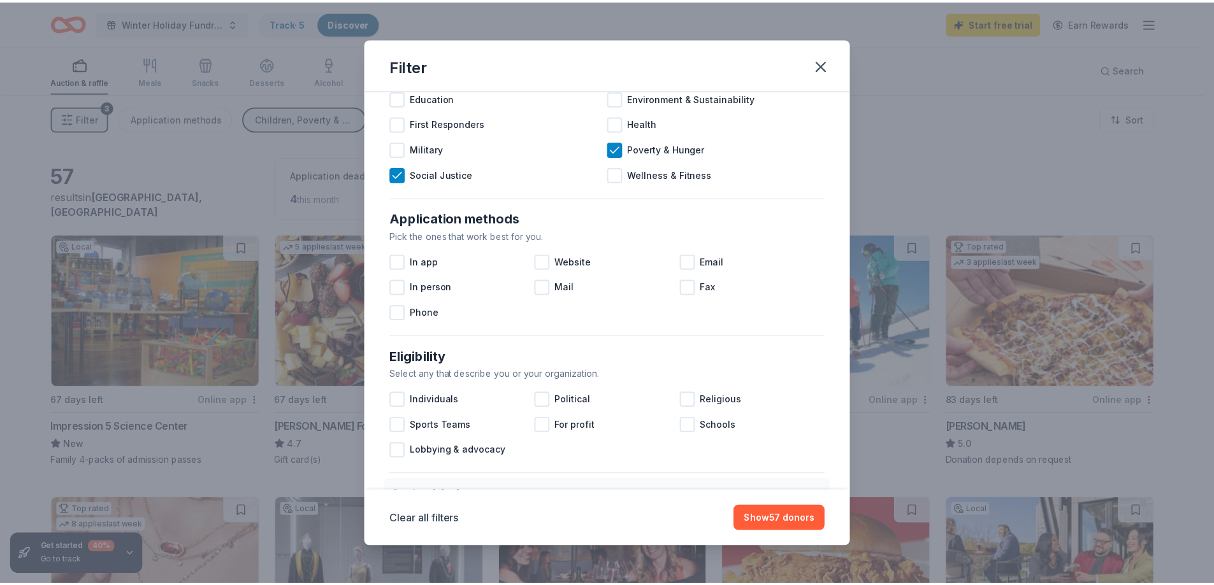
scroll to position [127, 0]
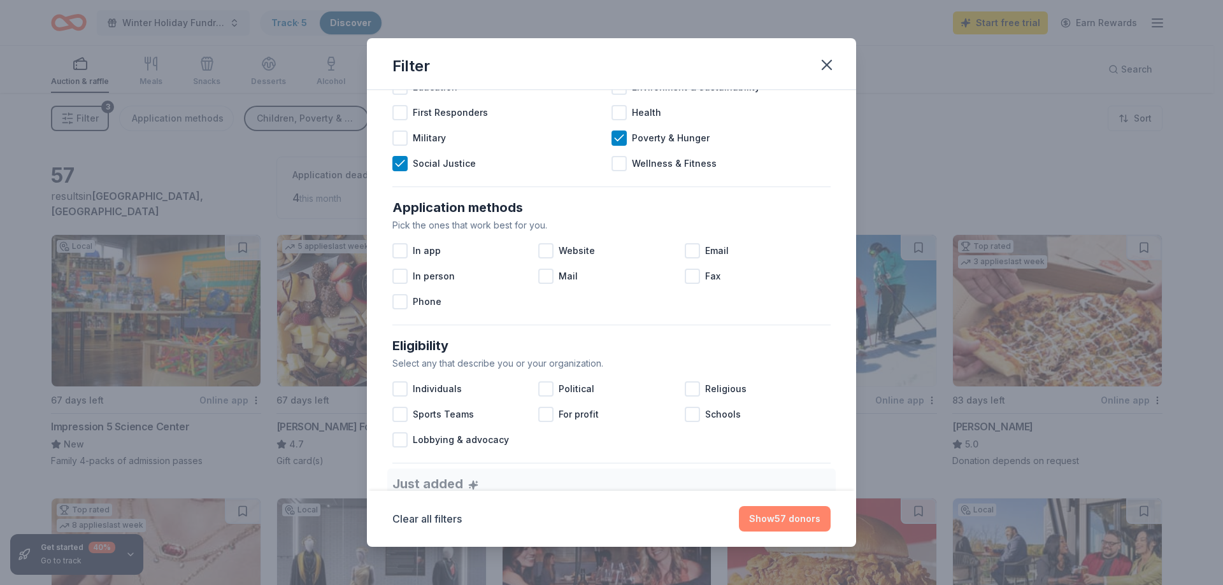
click at [757, 517] on button "Show 57 donors" at bounding box center [785, 518] width 92 height 25
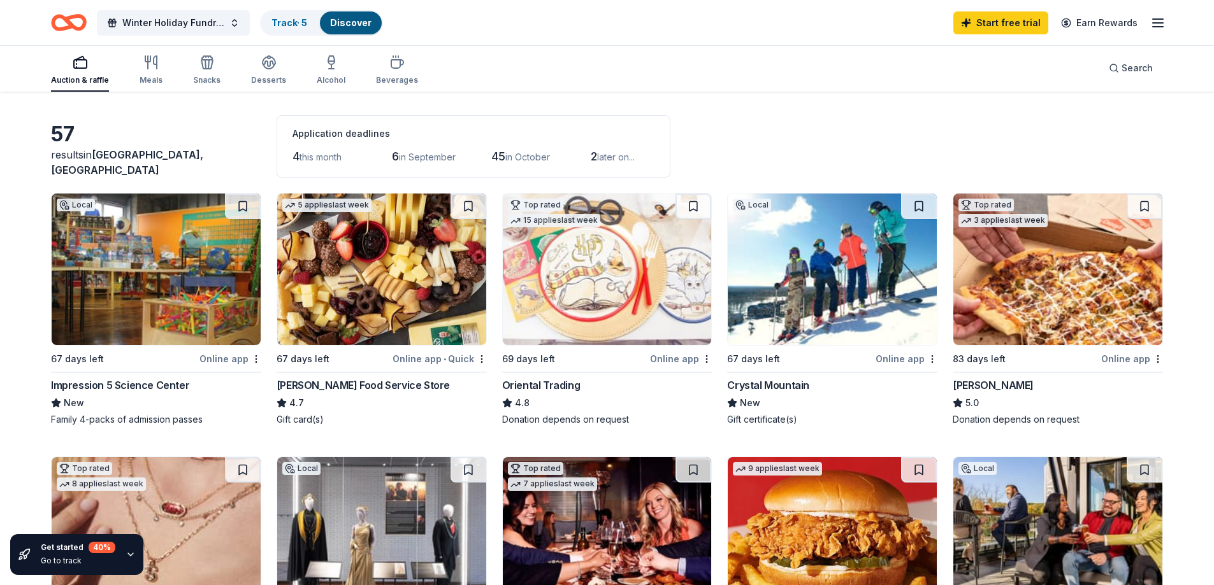
scroll to position [64, 0]
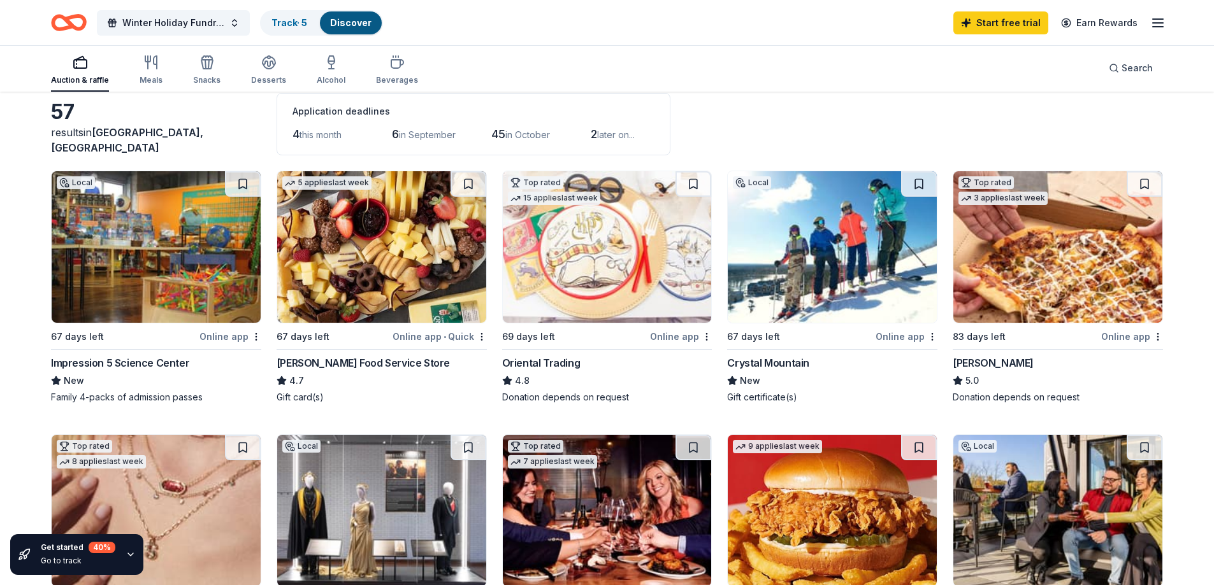
click at [425, 337] on div "Online app • Quick" at bounding box center [439, 337] width 94 height 16
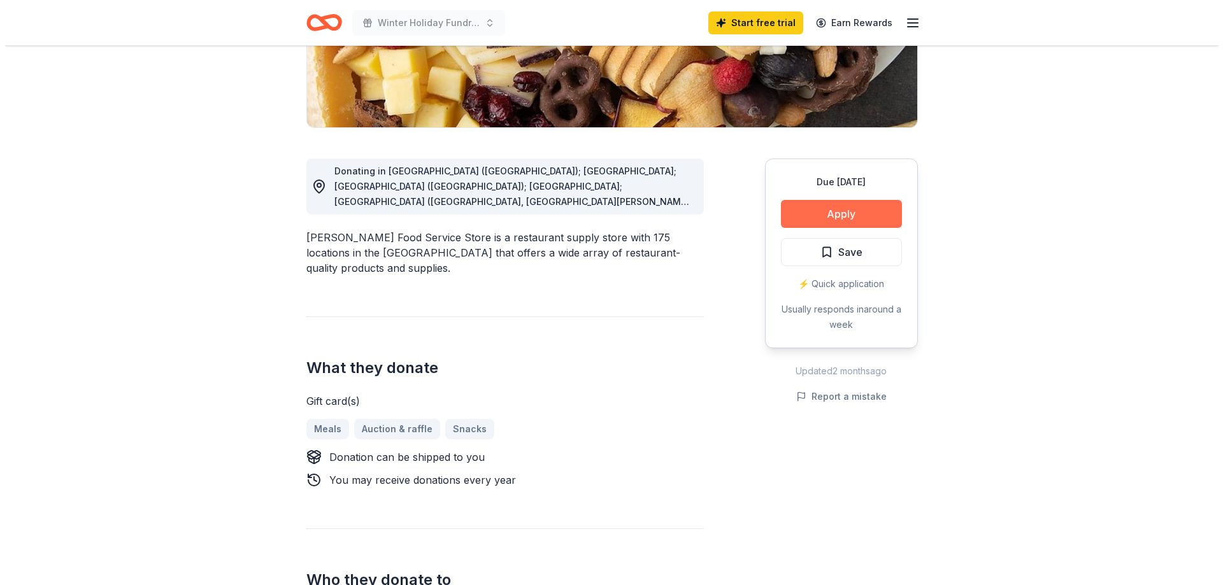
scroll to position [255, 0]
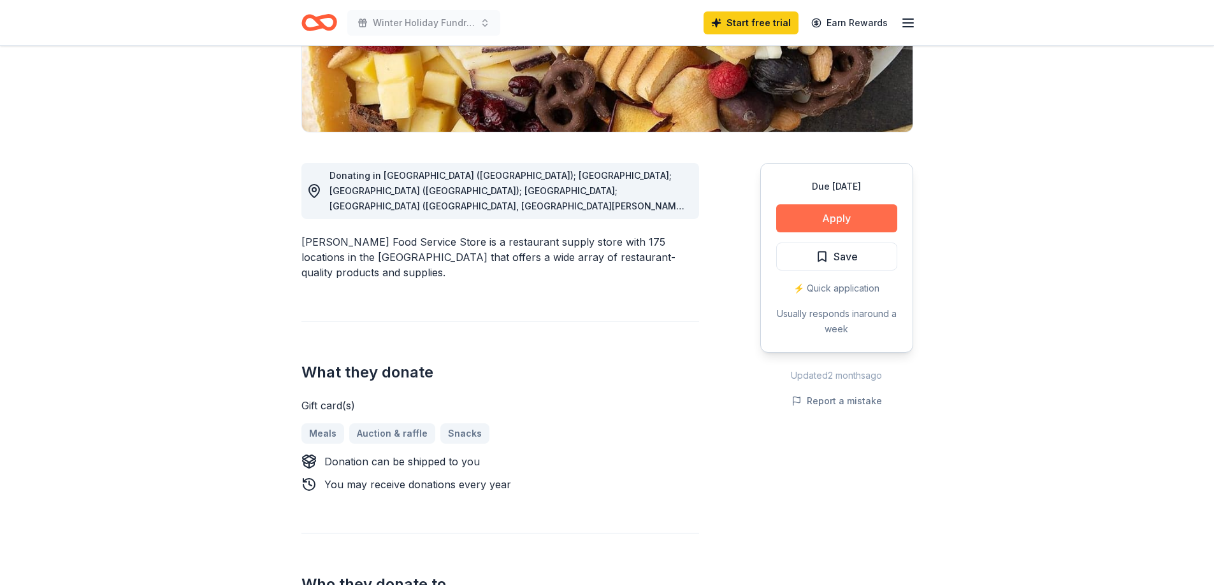
click at [811, 210] on button "Apply" at bounding box center [836, 218] width 121 height 28
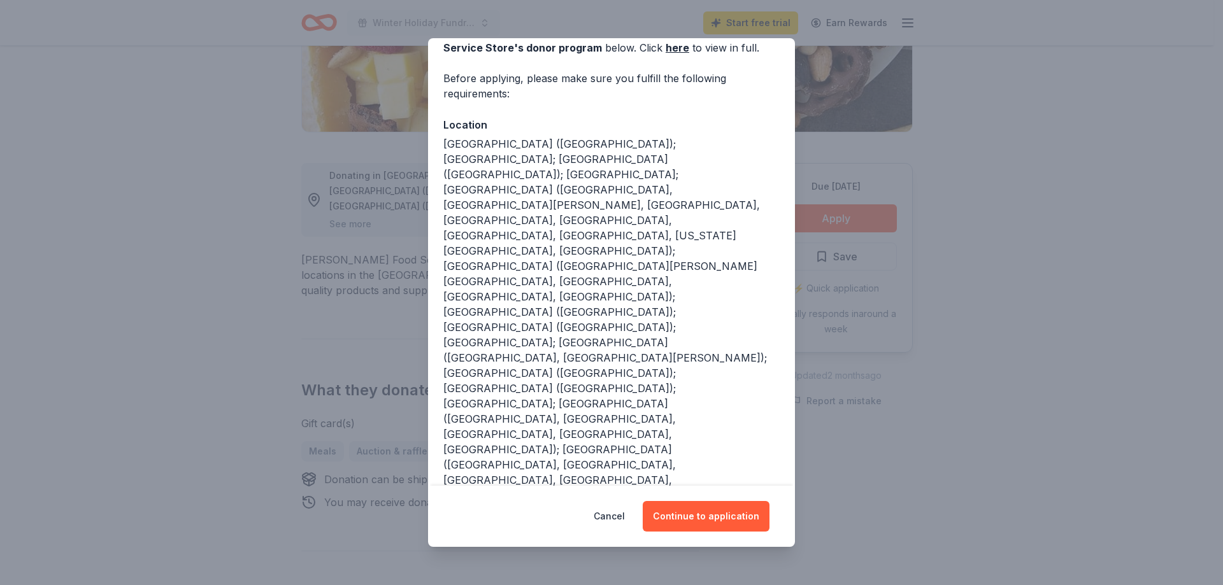
scroll to position [79, 0]
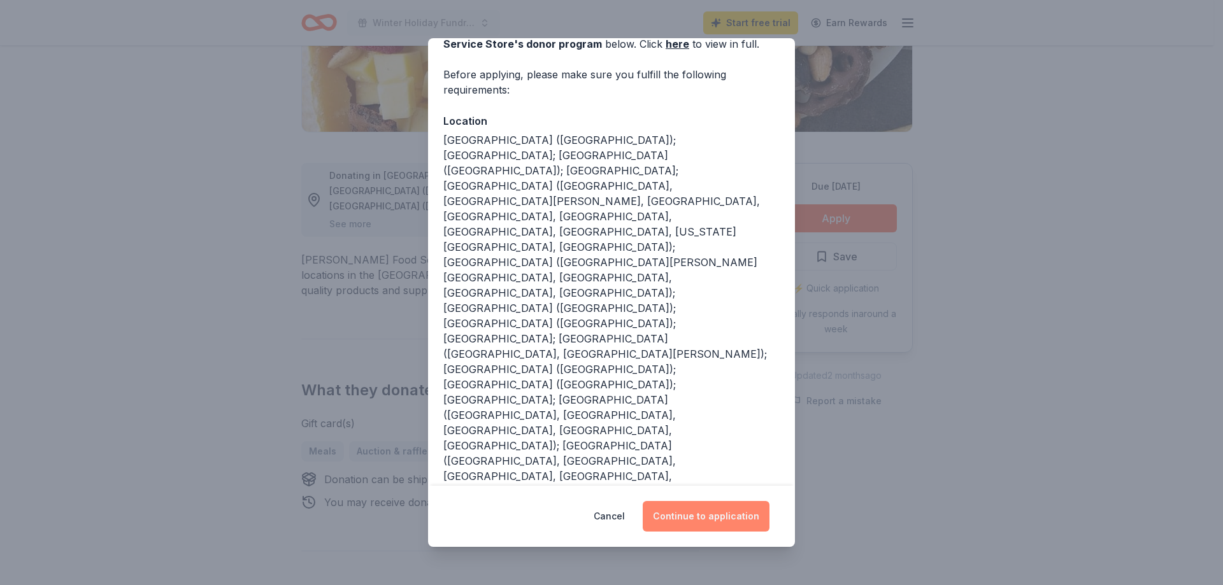
click at [694, 519] on button "Continue to application" at bounding box center [706, 516] width 127 height 31
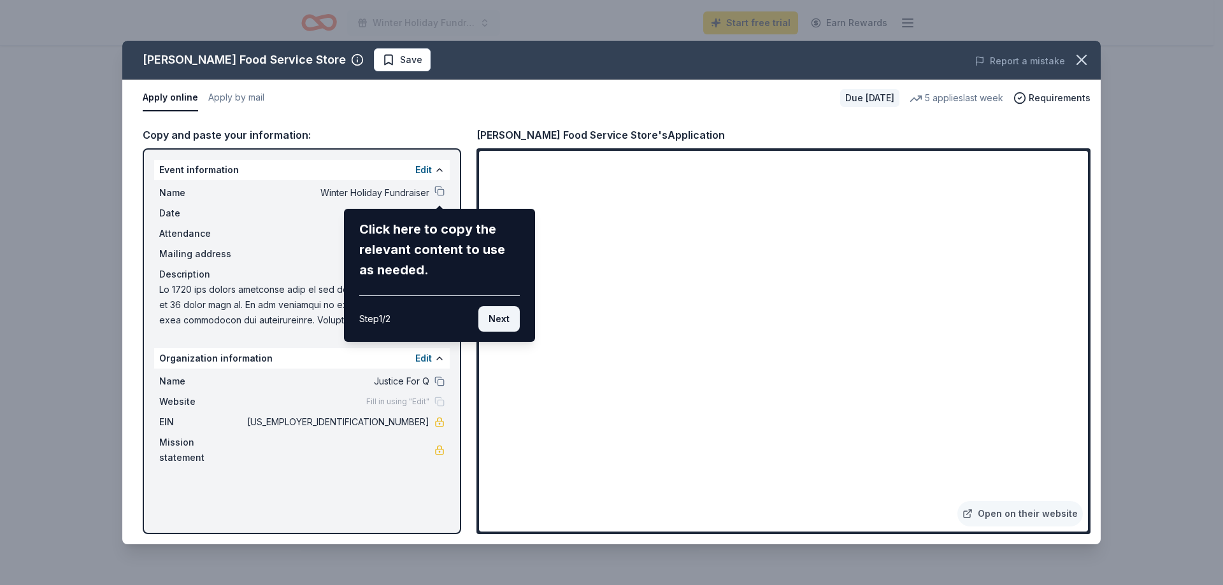
click at [492, 325] on button "Next" at bounding box center [498, 318] width 41 height 25
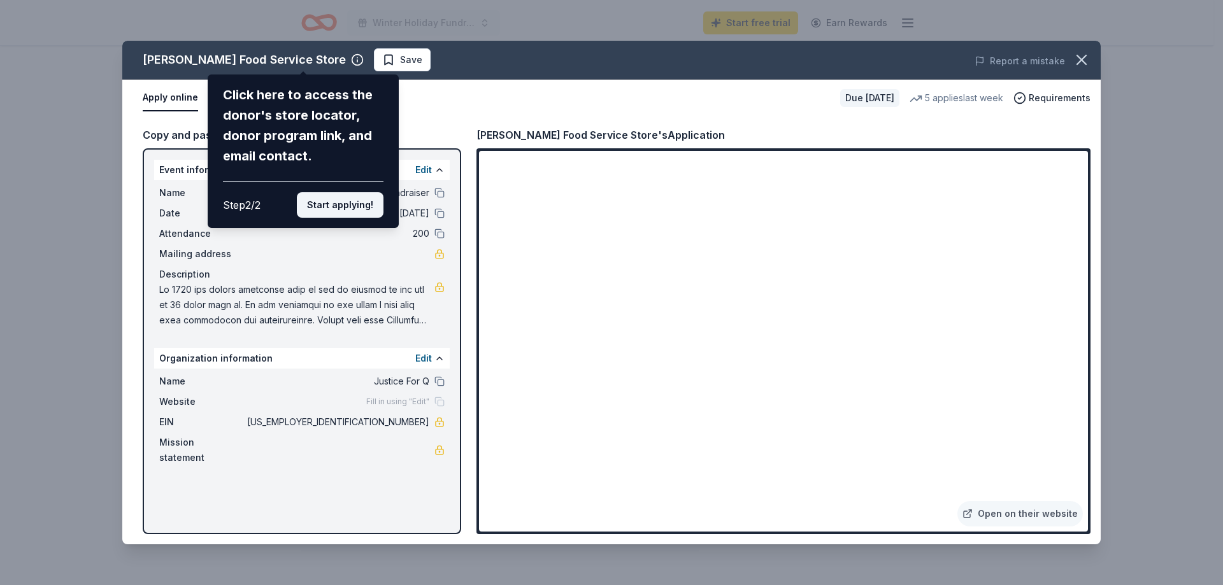
click at [358, 208] on button "Start applying!" at bounding box center [340, 204] width 87 height 25
